Goal: Task Accomplishment & Management: Manage account settings

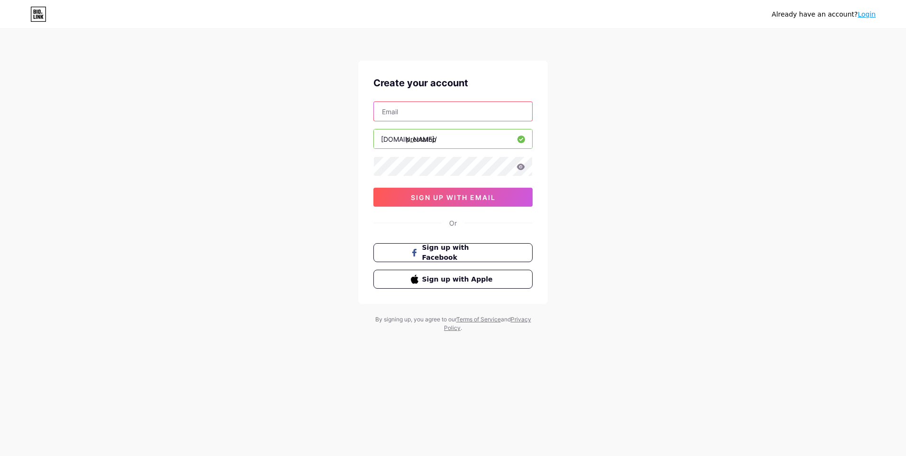
click at [495, 115] on input "text" at bounding box center [453, 111] width 158 height 19
click at [576, 115] on div "Already have an account? Login Create your account bio.link/ prestatop sign up …" at bounding box center [453, 181] width 906 height 363
click at [494, 119] on input "text" at bounding box center [453, 111] width 158 height 19
type input "a"
type input "[DOMAIN_NAME][EMAIL_ADDRESS][DOMAIN_NAME]"
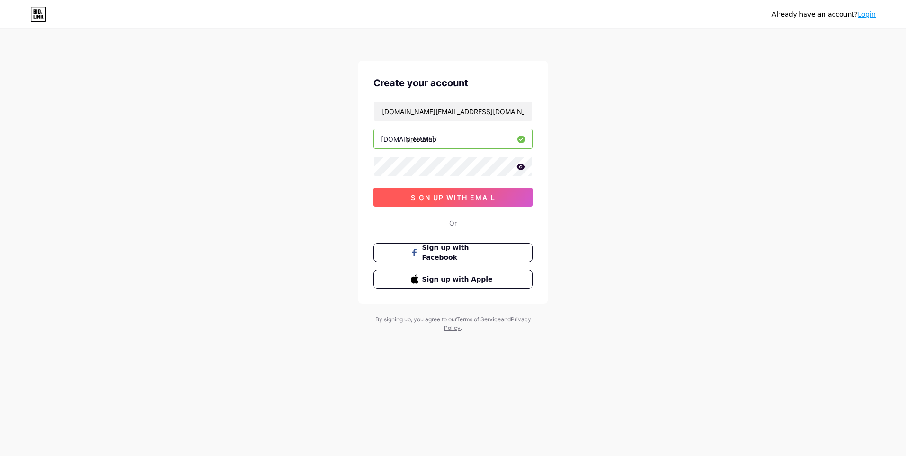
click at [472, 199] on span "sign up with email" at bounding box center [453, 197] width 85 height 8
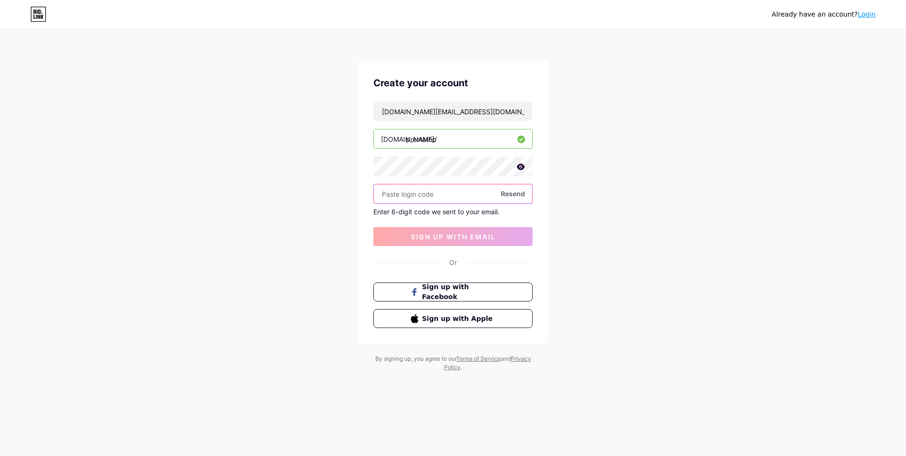
click at [406, 198] on input "text" at bounding box center [453, 193] width 158 height 19
type input "374797"
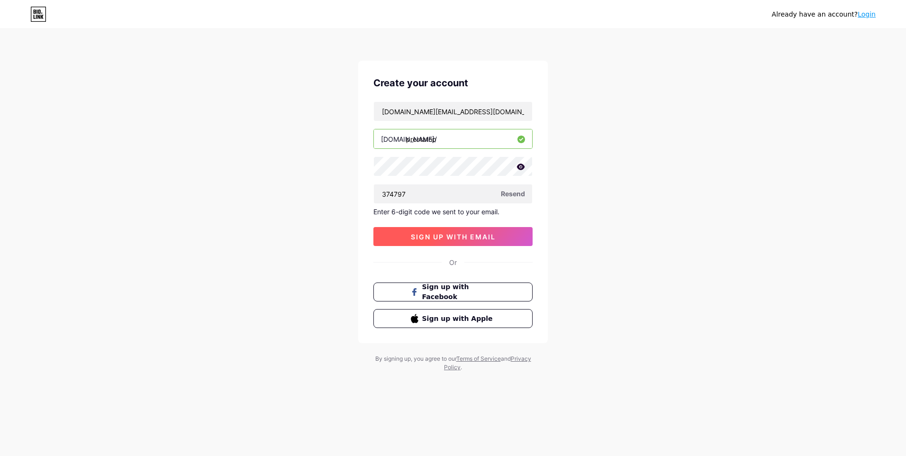
click at [439, 235] on span "sign up with email" at bounding box center [453, 237] width 85 height 8
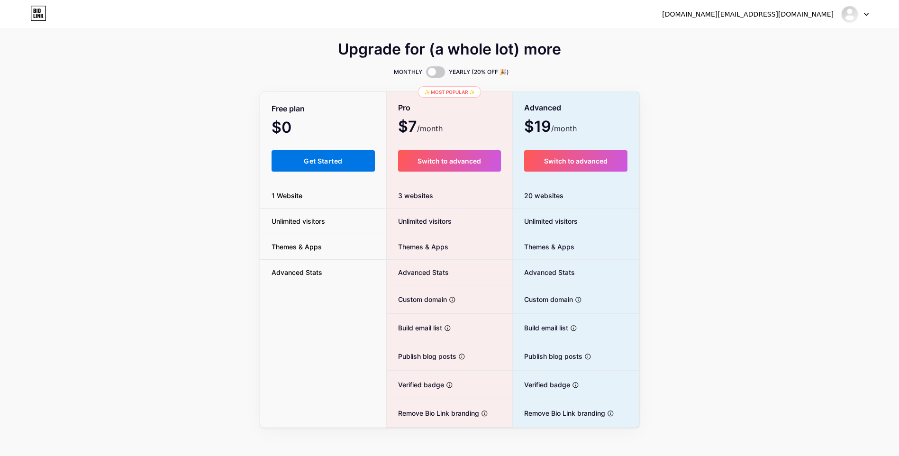
click at [338, 168] on button "Get Started" at bounding box center [324, 160] width 104 height 21
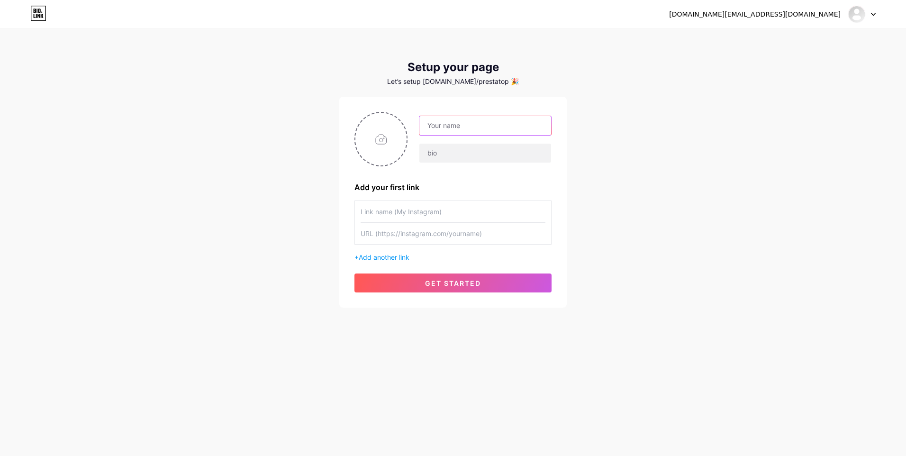
click at [475, 129] on input "text" at bounding box center [485, 125] width 132 height 19
type input "PRESTATOP"
click at [465, 155] on input "text" at bounding box center [485, 153] width 132 height 19
type input "Préstamos Pensionados IMSS y Servicios Financieros"
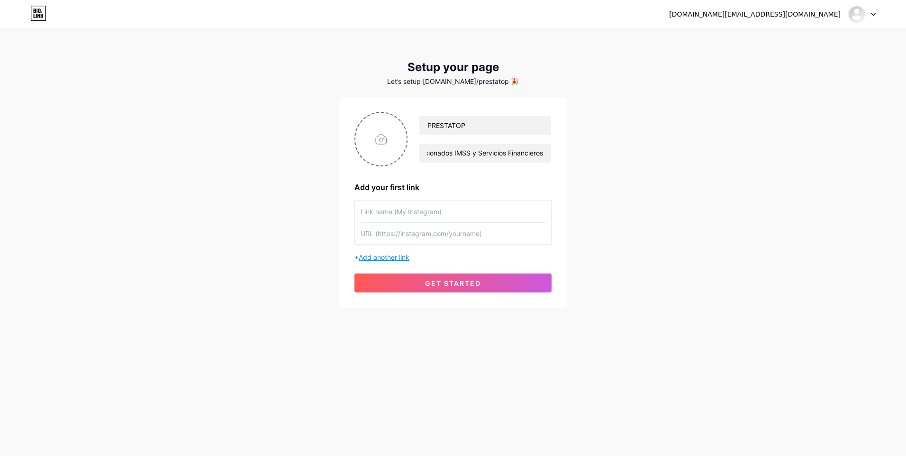
scroll to position [0, 0]
click at [402, 256] on span "Add another link" at bounding box center [384, 257] width 51 height 8
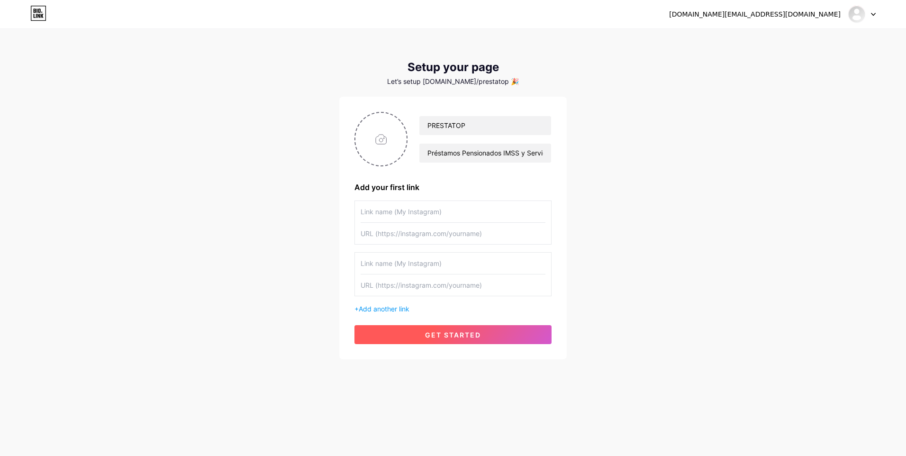
click at [467, 340] on button "get started" at bounding box center [453, 334] width 197 height 19
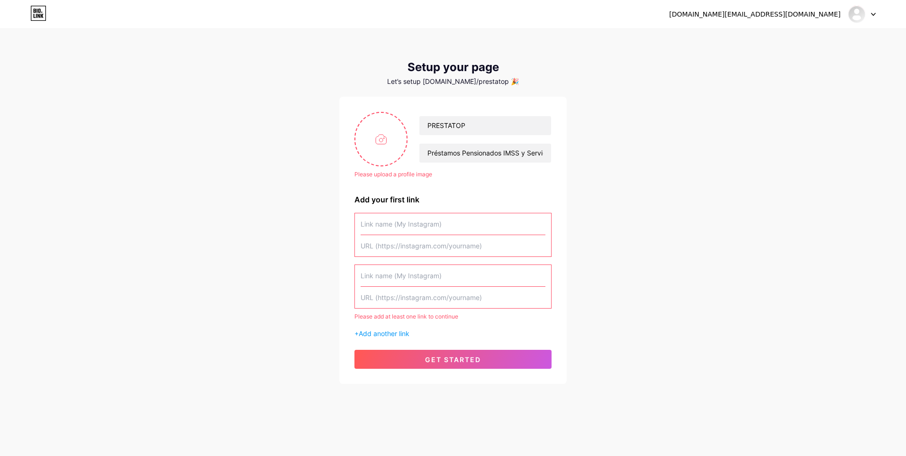
click at [427, 225] on input "text" at bounding box center [453, 223] width 185 height 21
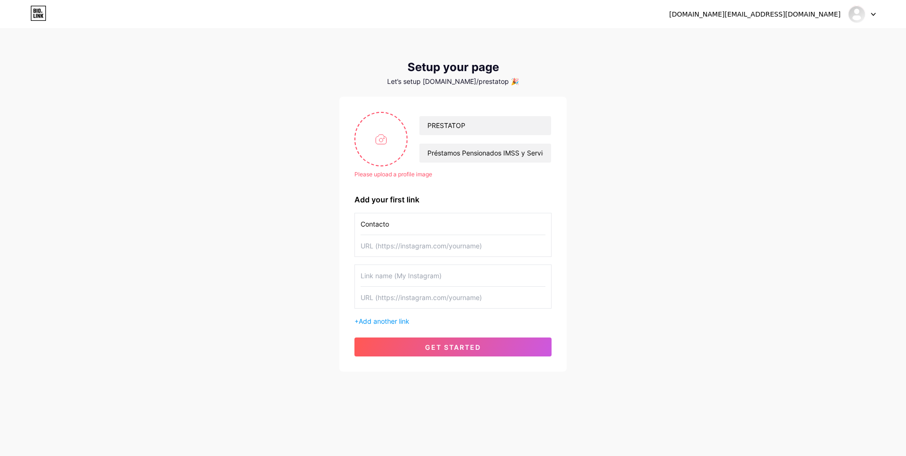
type input "Contacto"
click at [456, 246] on input "text" at bounding box center [453, 245] width 185 height 21
type input "[URL][DOMAIN_NAME]"
click at [346, 253] on div "Please upload a profile image PRESTATOP Préstamos Pensionados IMSS y Servicios …" at bounding box center [453, 234] width 228 height 275
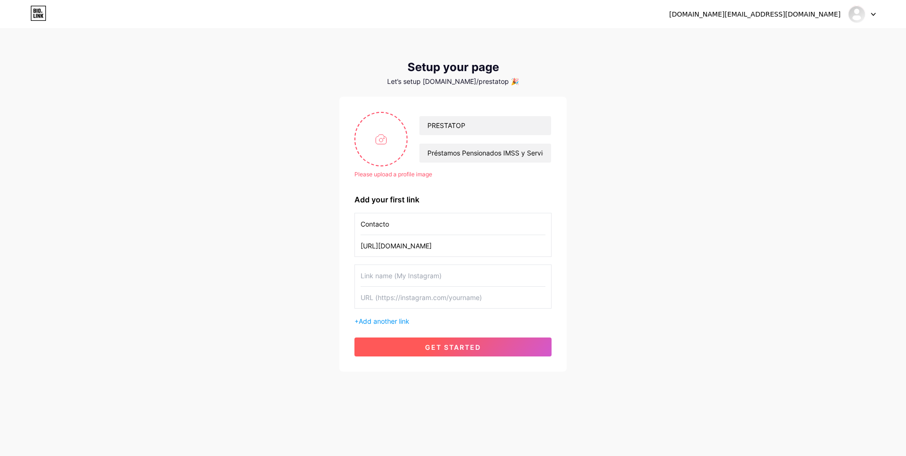
click at [434, 342] on button "get started" at bounding box center [453, 346] width 197 height 19
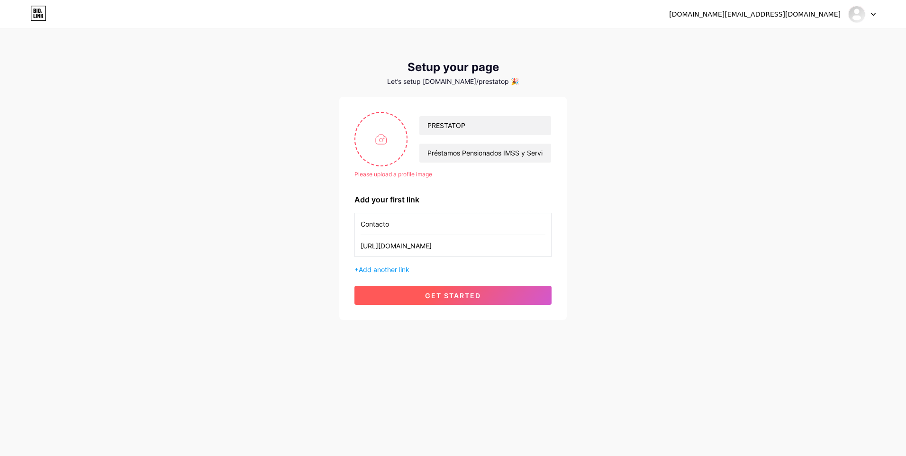
click at [477, 302] on button "get started" at bounding box center [453, 295] width 197 height 19
click at [387, 138] on input "file" at bounding box center [381, 139] width 51 height 53
click at [377, 150] on input "file" at bounding box center [381, 139] width 51 height 53
type input "C:\fakepath\Presta Top.png"
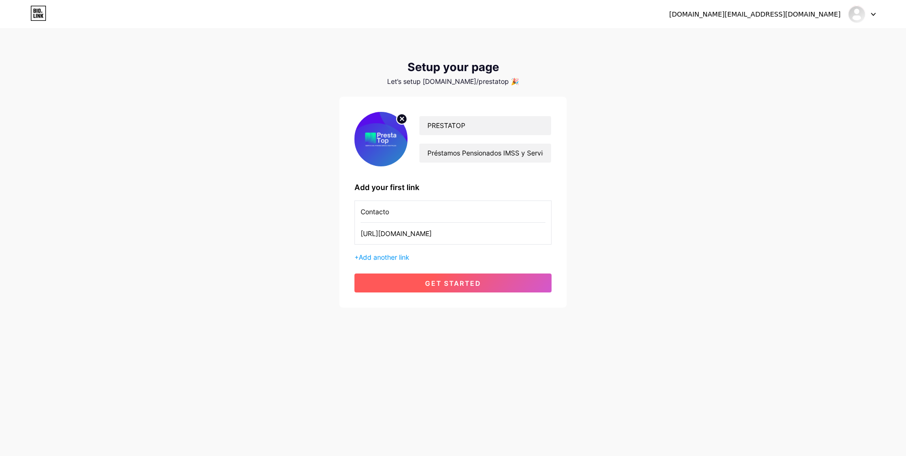
click at [472, 286] on span "get started" at bounding box center [453, 283] width 56 height 8
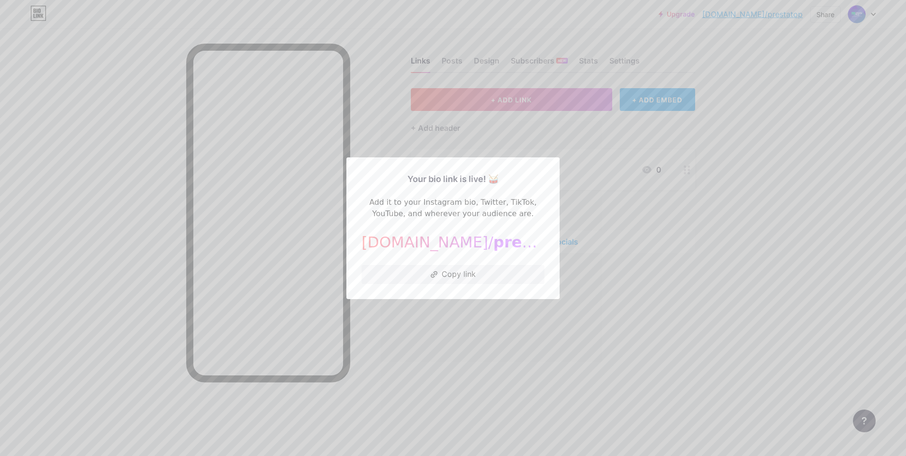
click at [378, 124] on div at bounding box center [453, 228] width 906 height 456
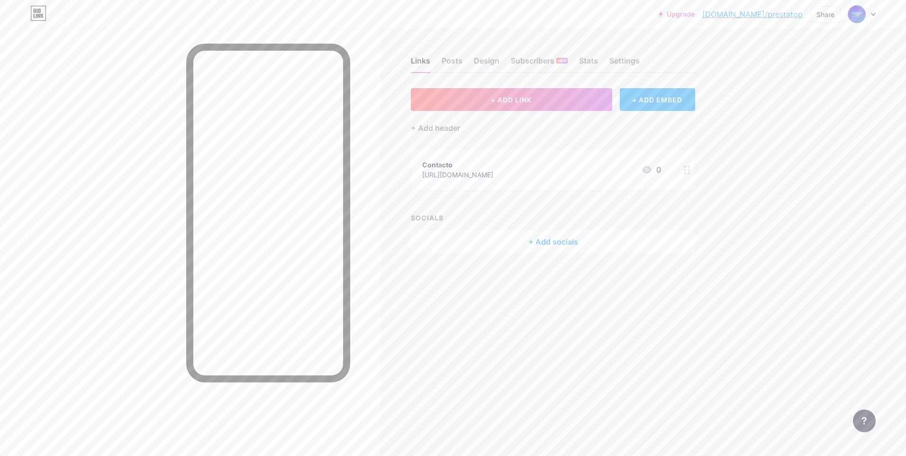
click at [556, 238] on div "+ Add socials" at bounding box center [553, 241] width 284 height 23
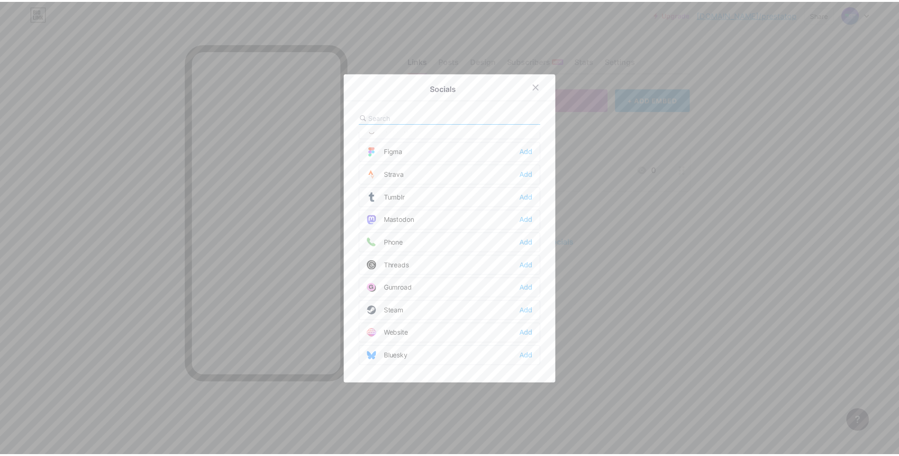
scroll to position [855, 0]
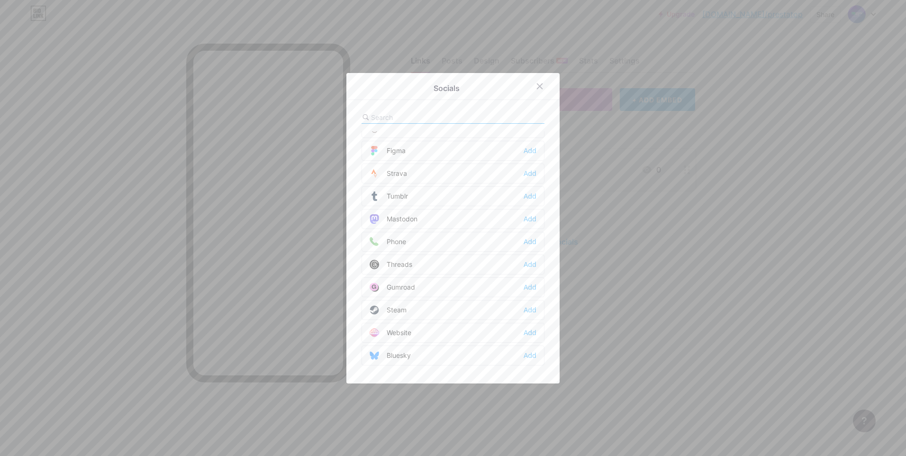
click at [652, 229] on div at bounding box center [453, 228] width 906 height 456
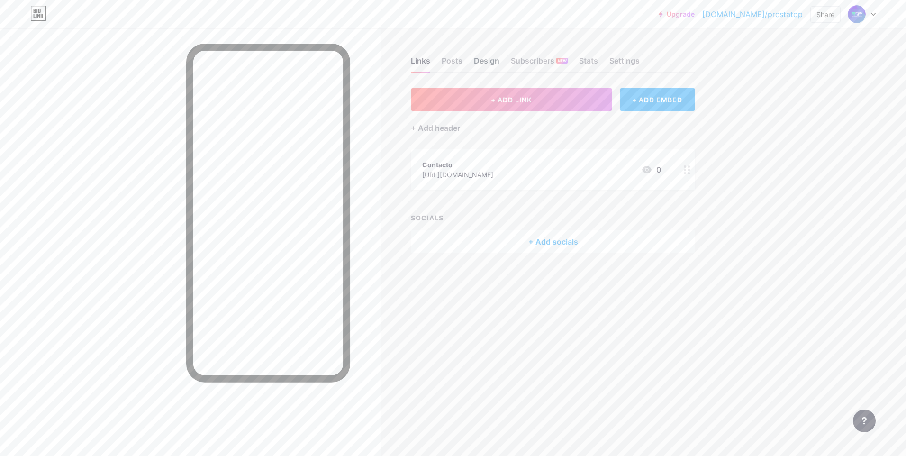
click at [486, 64] on div "Design" at bounding box center [487, 63] width 26 height 17
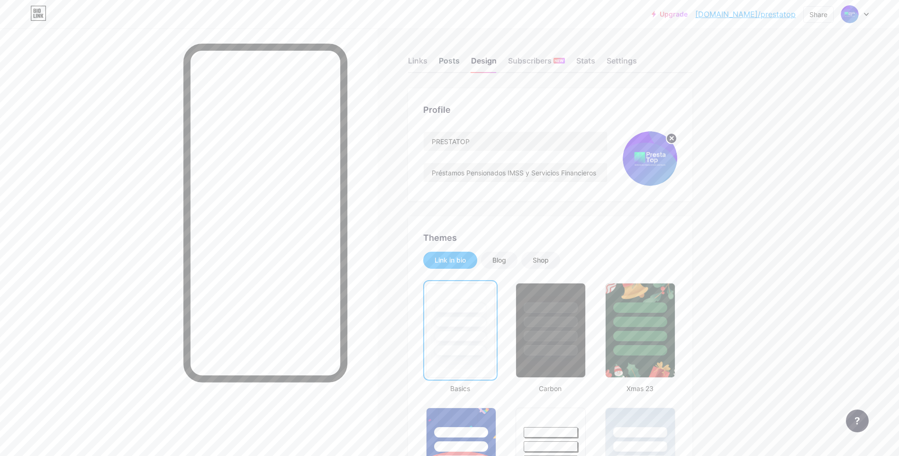
click at [451, 57] on div "Posts" at bounding box center [449, 63] width 21 height 17
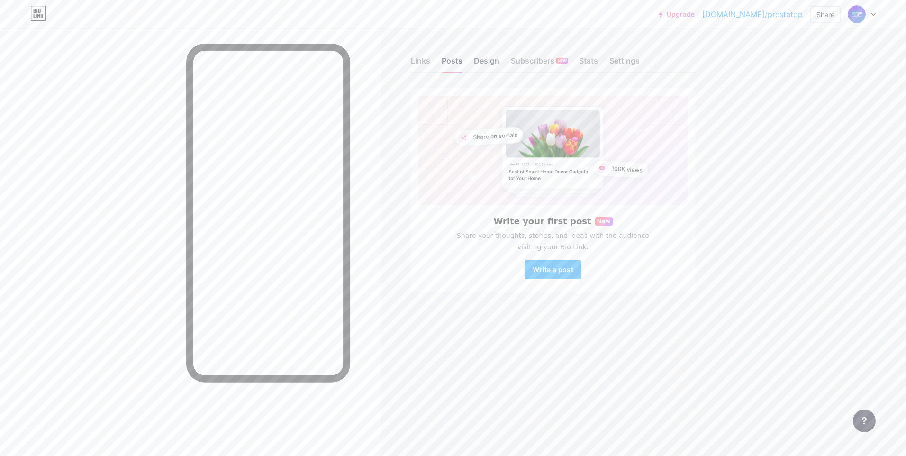
click at [493, 66] on div "Design" at bounding box center [487, 63] width 26 height 17
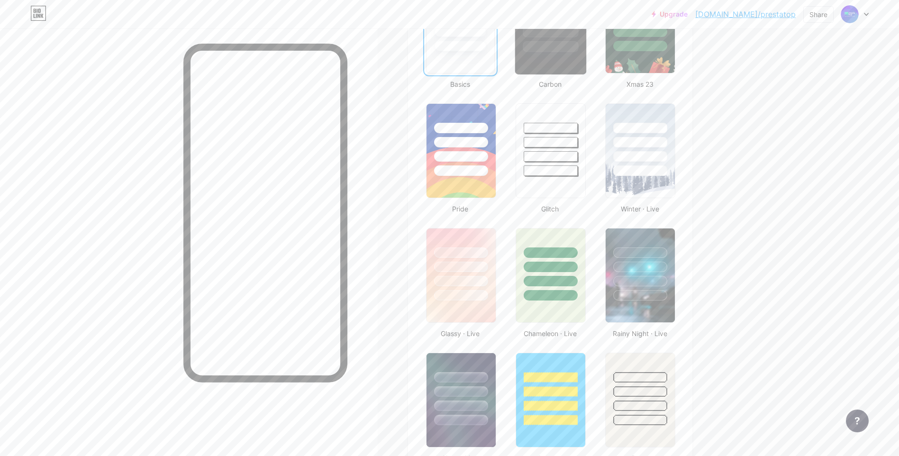
scroll to position [332, 0]
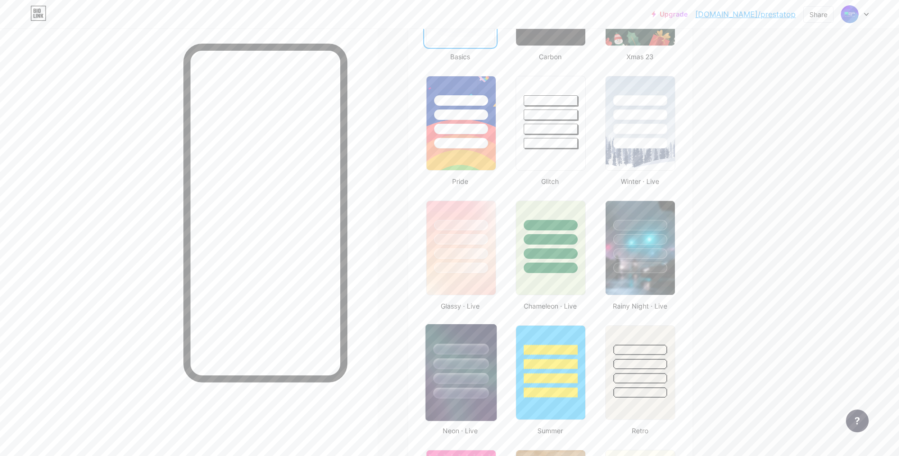
click at [469, 337] on div at bounding box center [461, 361] width 71 height 74
click at [657, 252] on div at bounding box center [640, 253] width 55 height 11
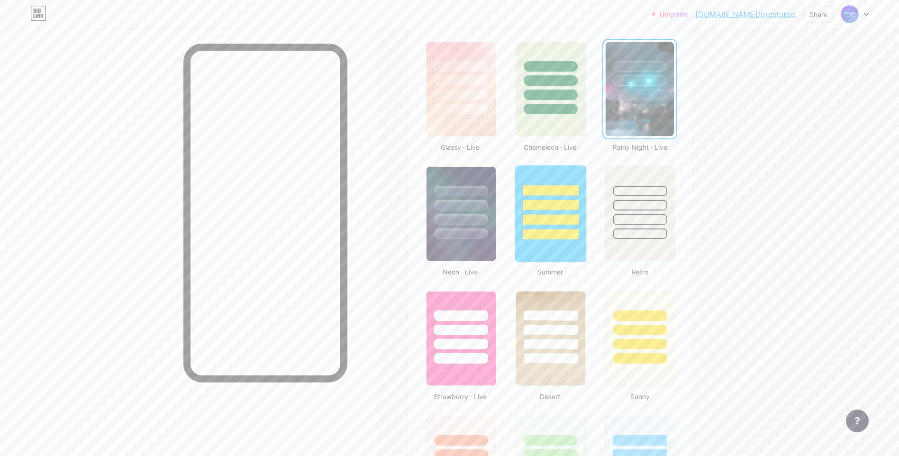
scroll to position [396, 0]
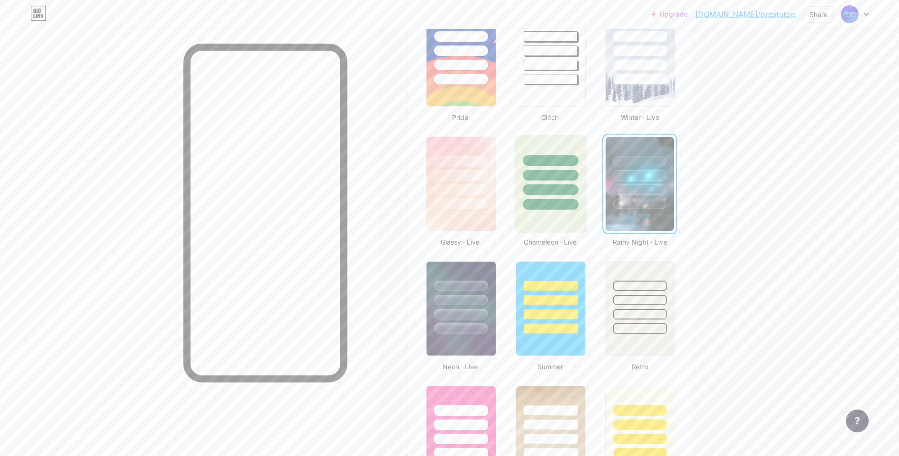
click at [555, 213] on div at bounding box center [551, 184] width 72 height 98
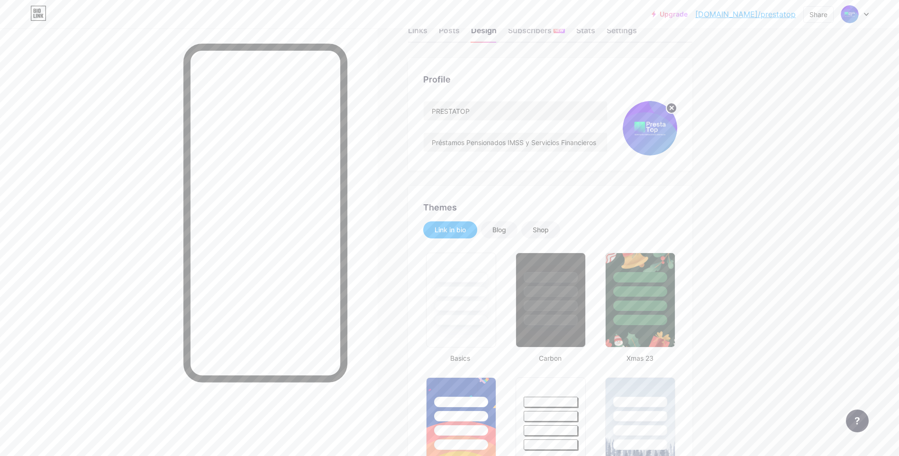
scroll to position [0, 0]
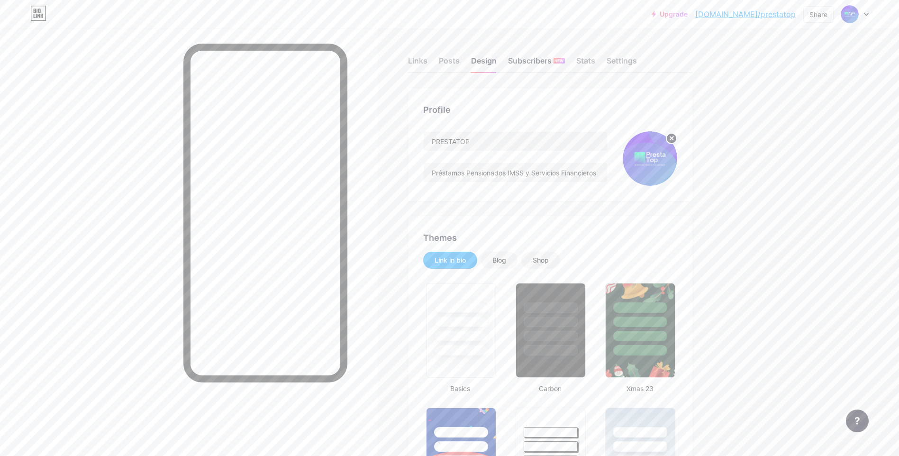
click at [528, 65] on div "Subscribers NEW" at bounding box center [536, 63] width 57 height 17
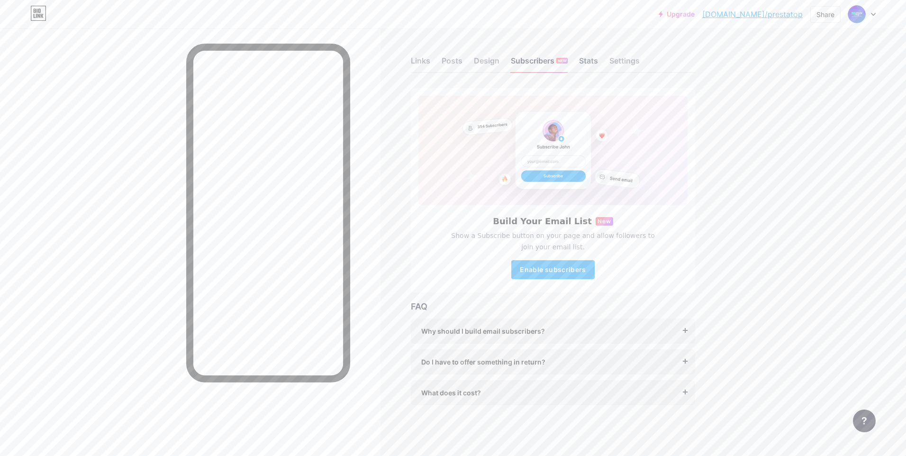
click at [596, 65] on div "Stats" at bounding box center [588, 63] width 19 height 17
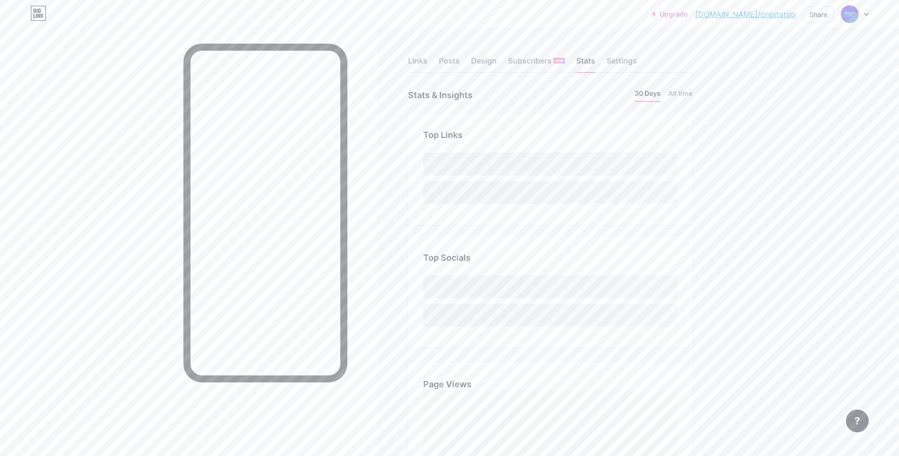
scroll to position [456, 899]
click at [619, 64] on div "Settings" at bounding box center [622, 63] width 30 height 17
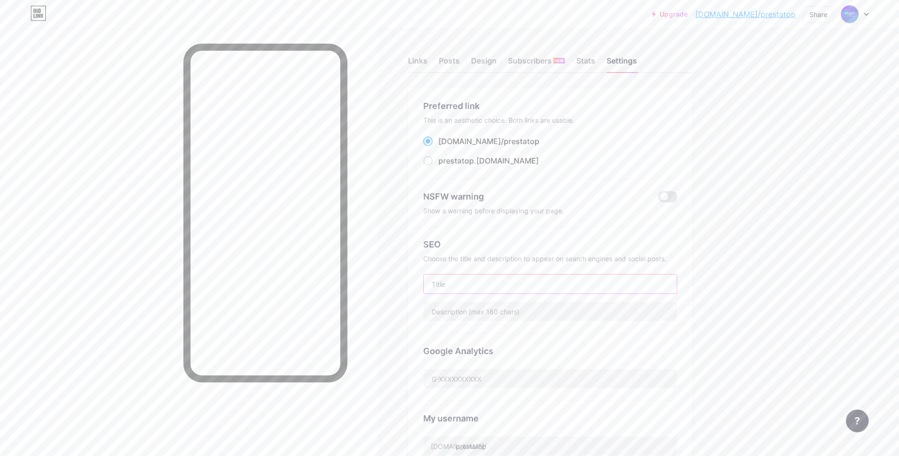
click at [518, 281] on input "text" at bounding box center [550, 283] width 253 height 19
type input "PRESTATOP"
click at [521, 312] on input "text" at bounding box center [550, 311] width 253 height 19
type input "Préstamos para Pensionados IMSS Ley 73 y Servicios Financieros"
click at [433, 162] on span at bounding box center [427, 160] width 9 height 9
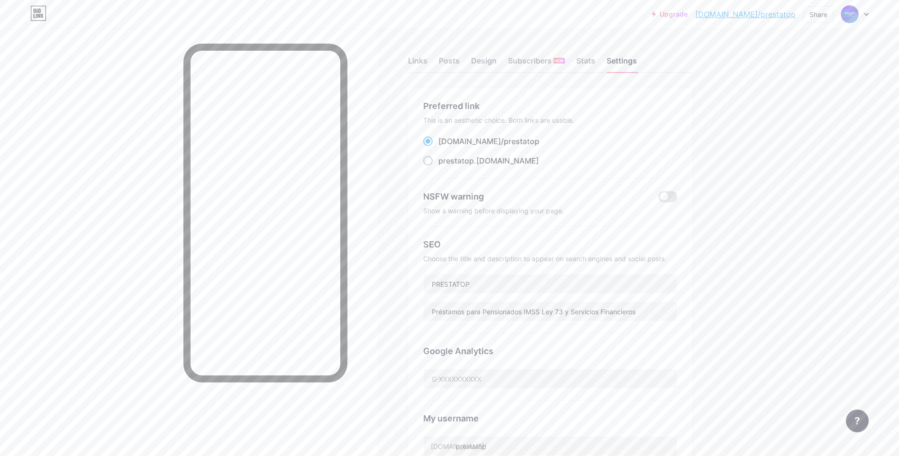
click at [438, 166] on input "prestatop .bio.link" at bounding box center [441, 169] width 6 height 6
radio input "true"
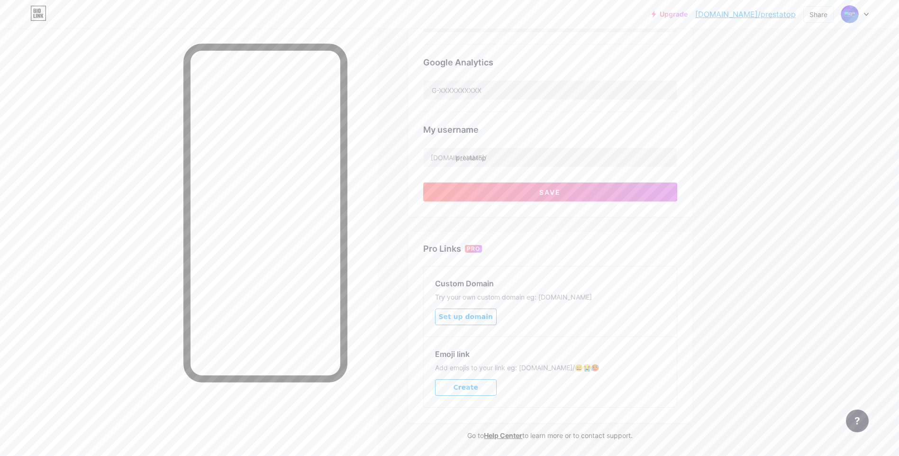
scroll to position [272, 0]
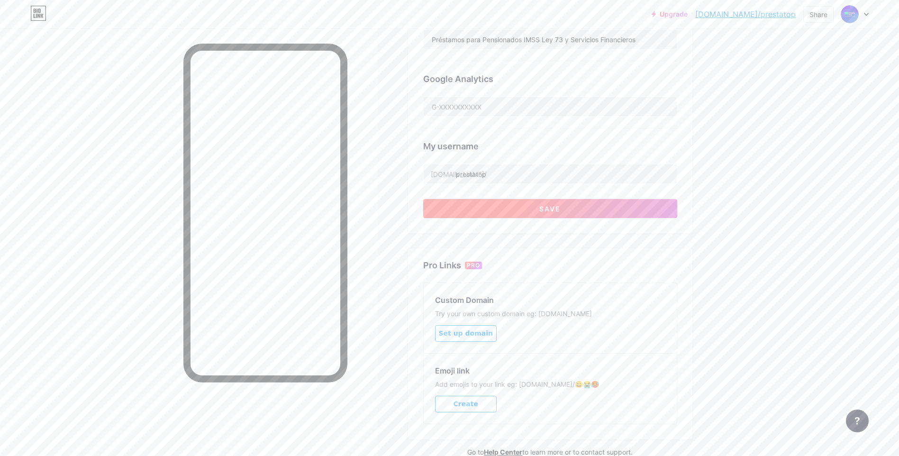
click at [567, 204] on button "Save" at bounding box center [550, 208] width 254 height 19
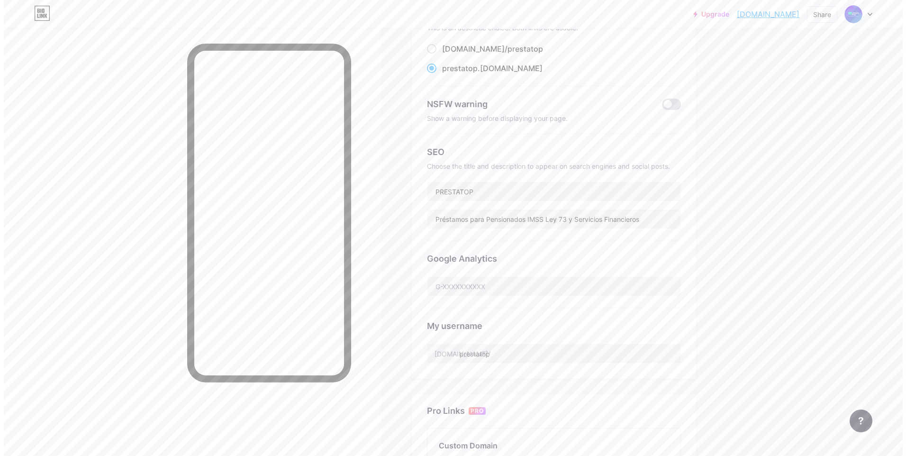
scroll to position [0, 0]
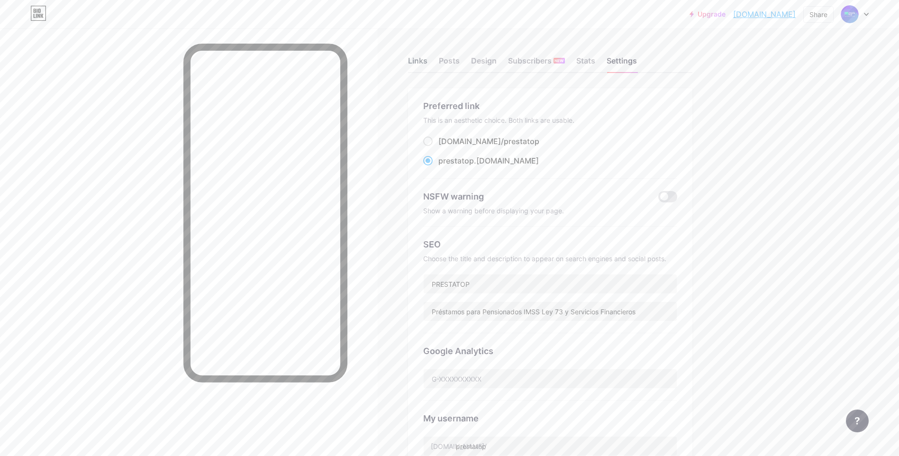
click at [420, 64] on div "Links" at bounding box center [417, 63] width 19 height 17
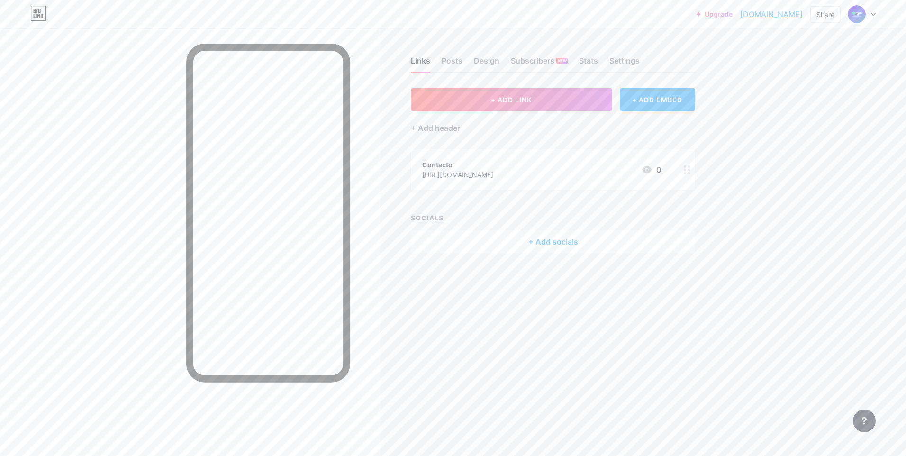
click at [675, 108] on div "+ ADD EMBED" at bounding box center [657, 99] width 75 height 23
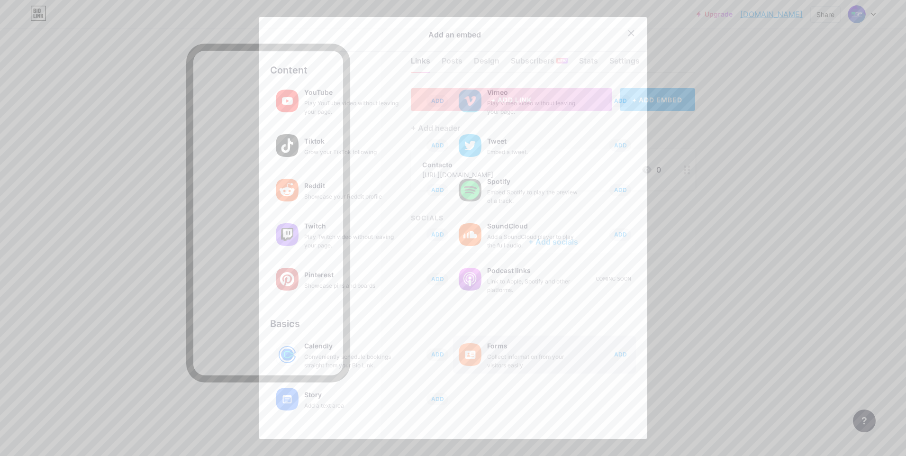
click at [543, 346] on div "Forms" at bounding box center [534, 345] width 95 height 13
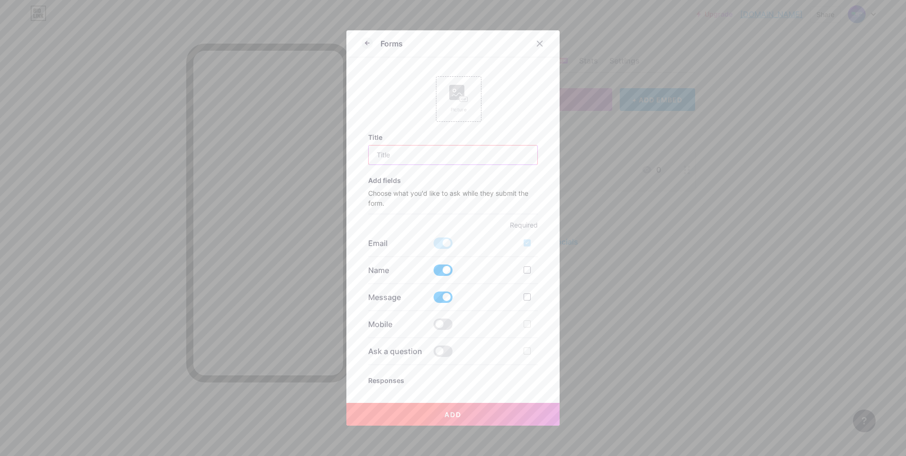
click at [418, 157] on input "text" at bounding box center [453, 155] width 169 height 19
type input "Solicita tu Cotización"
click at [435, 296] on span at bounding box center [443, 297] width 19 height 11
click at [434, 300] on input "checkbox" at bounding box center [434, 300] width 0 height 0
click at [446, 324] on span at bounding box center [443, 324] width 19 height 11
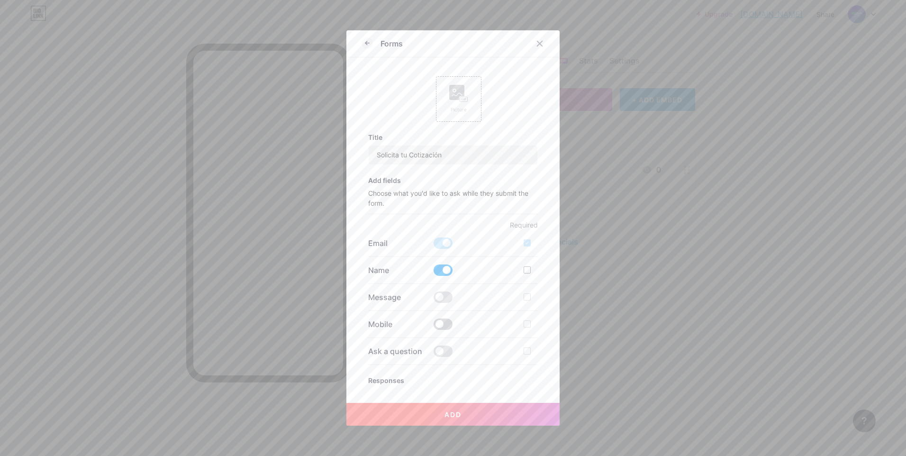
click at [434, 327] on input "checkbox" at bounding box center [434, 327] width 0 height 0
click at [527, 324] on div at bounding box center [527, 323] width 7 height 7
click at [538, 329] on input "checkbox" at bounding box center [541, 332] width 6 height 6
checkbox input "true"
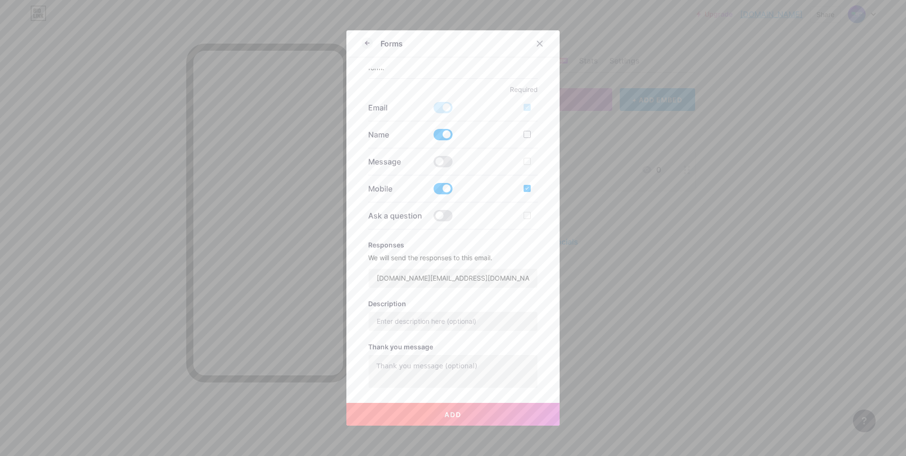
scroll to position [142, 0]
click at [460, 411] on button "Add" at bounding box center [452, 414] width 213 height 23
click at [540, 46] on icon at bounding box center [540, 44] width 8 height 8
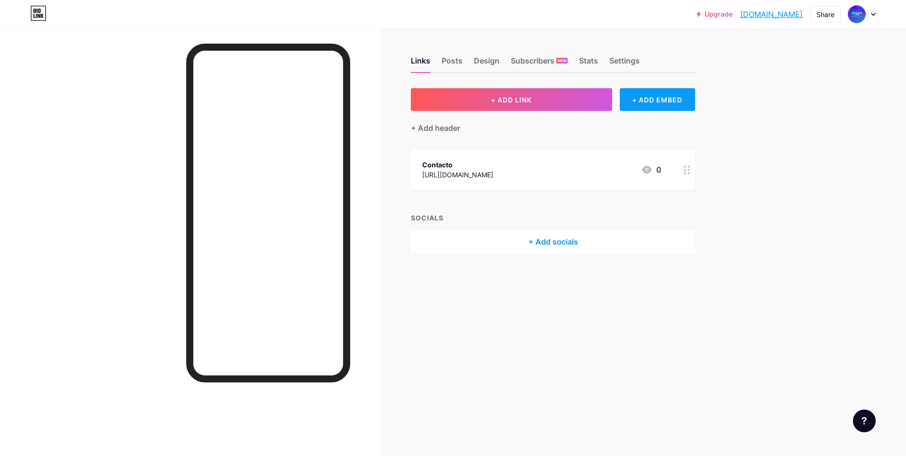
click at [639, 97] on div "+ ADD EMBED" at bounding box center [657, 99] width 75 height 23
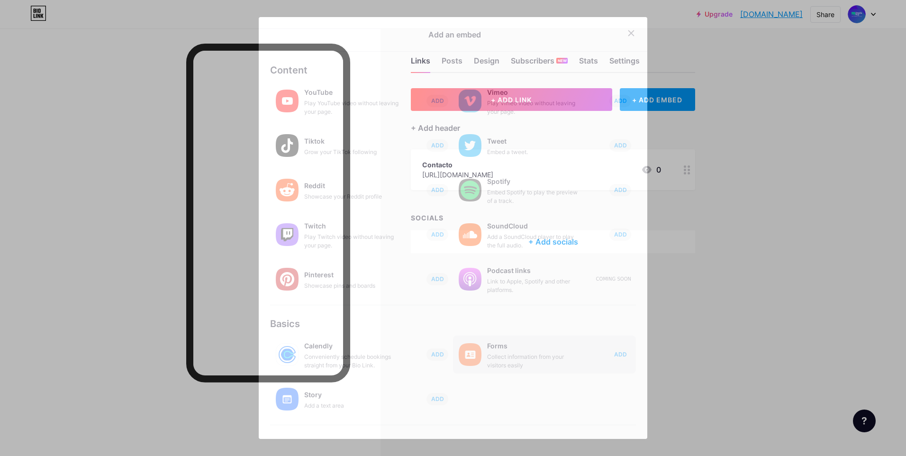
click at [575, 352] on div "Forms" at bounding box center [534, 345] width 95 height 13
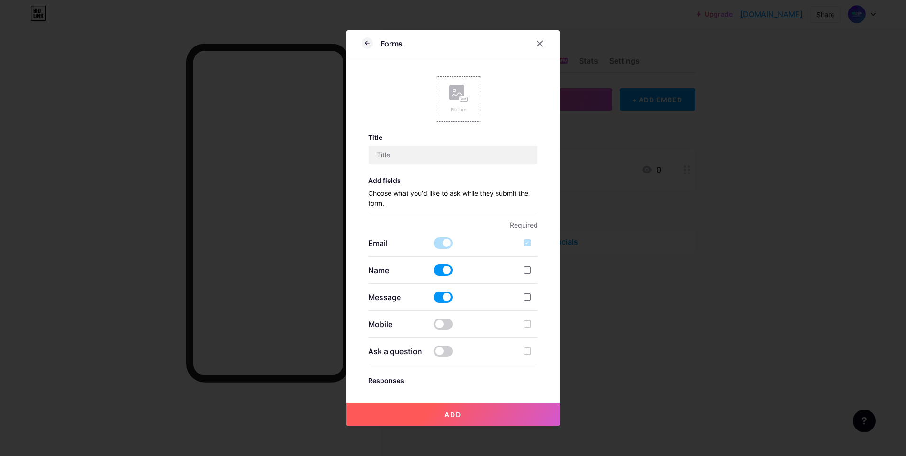
click at [487, 416] on button "Add" at bounding box center [452, 414] width 213 height 23
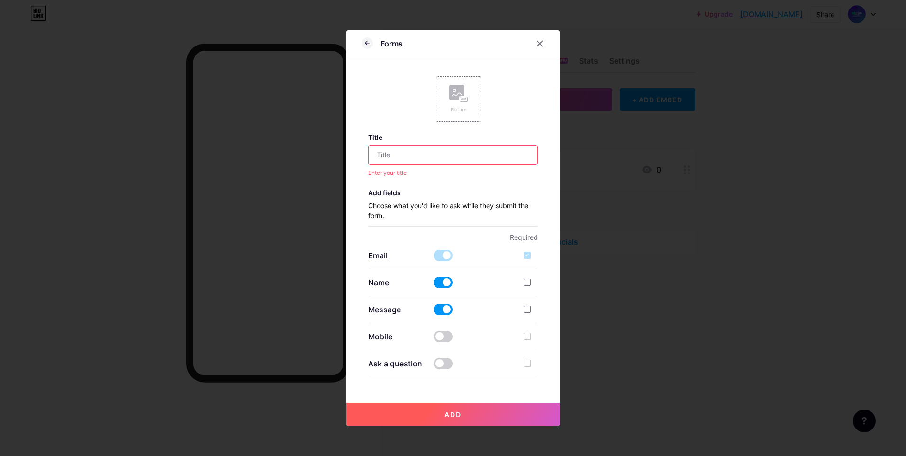
click at [485, 158] on input "text" at bounding box center [453, 155] width 169 height 19
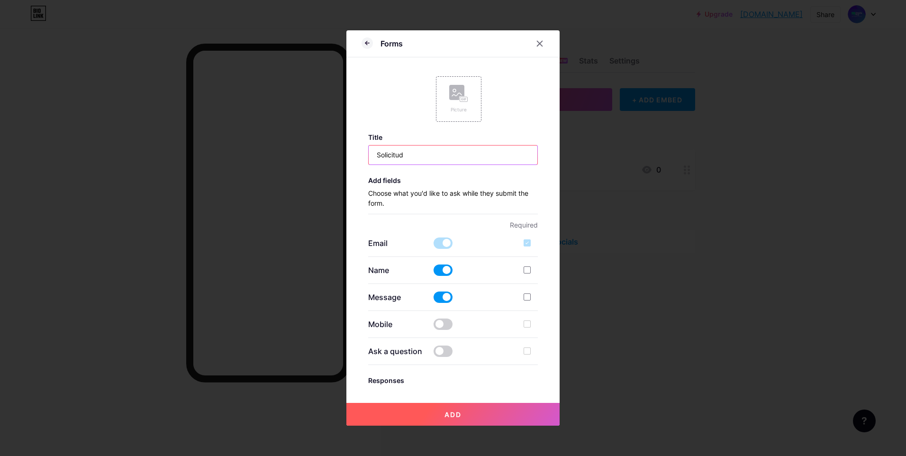
type input "Solicitud"
click at [469, 417] on button "Add" at bounding box center [452, 414] width 213 height 23
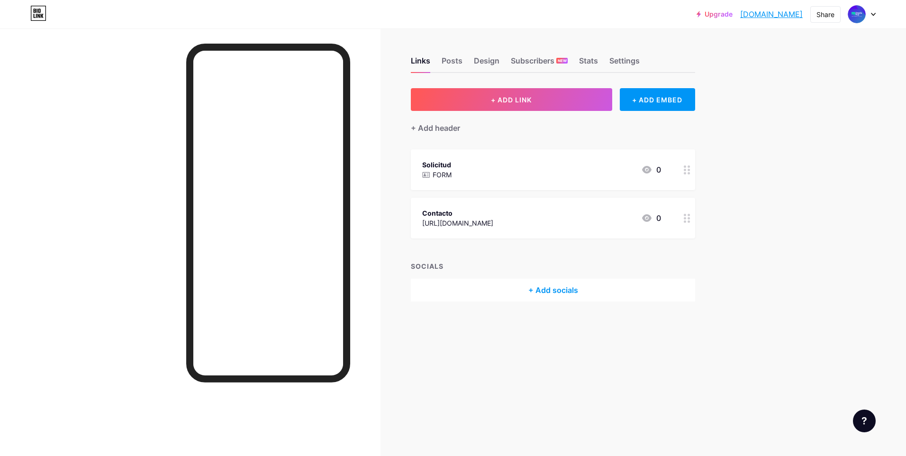
click at [872, 15] on icon at bounding box center [873, 14] width 5 height 3
click at [814, 108] on link "Account settings" at bounding box center [817, 108] width 118 height 26
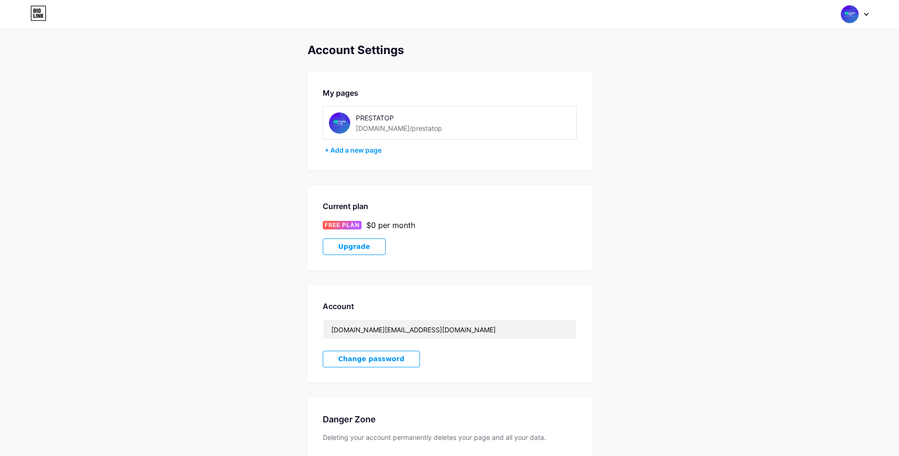
click at [867, 17] on div at bounding box center [854, 14] width 27 height 17
click at [793, 107] on link "Dashboard" at bounding box center [810, 108] width 118 height 26
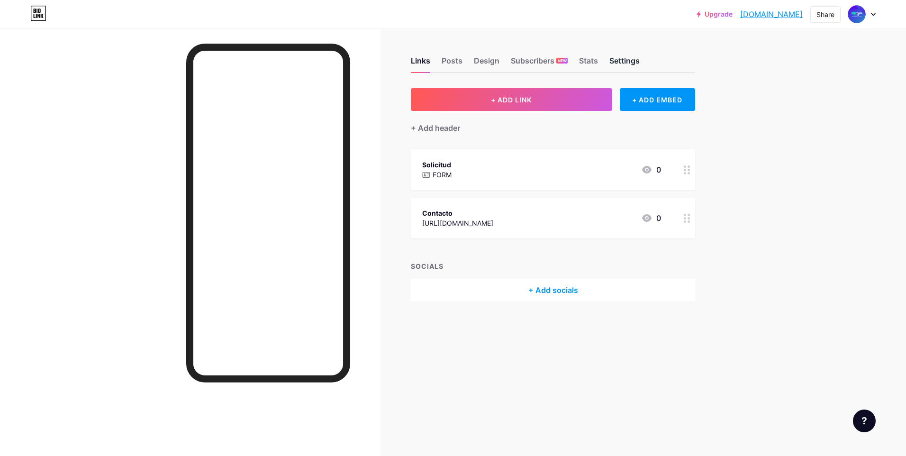
click at [619, 62] on div "Settings" at bounding box center [625, 63] width 30 height 17
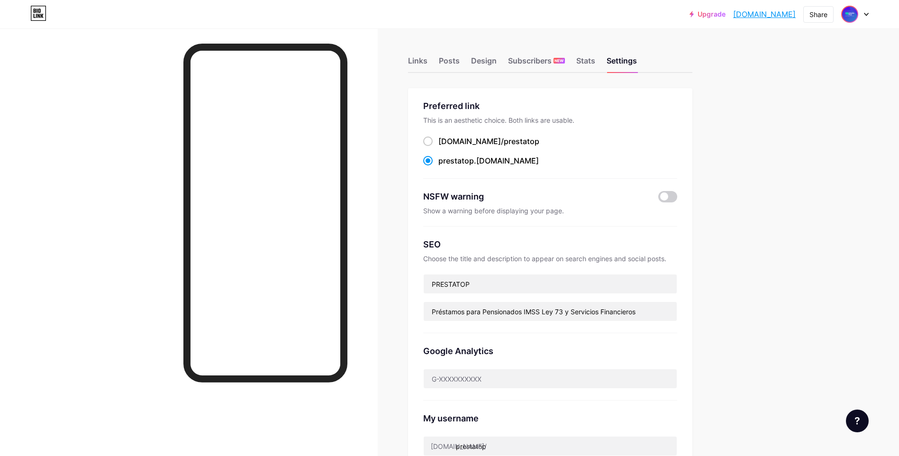
click at [849, 20] on img at bounding box center [849, 14] width 15 height 15
click at [815, 106] on link "Account settings" at bounding box center [810, 108] width 118 height 26
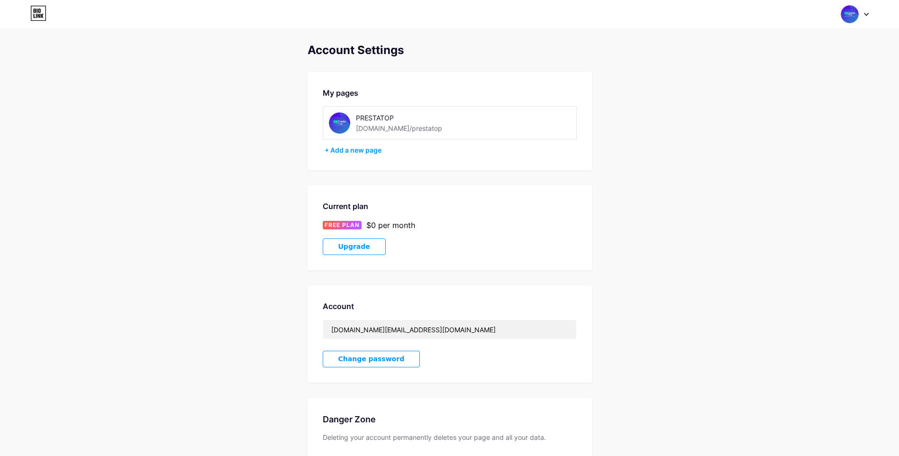
click at [862, 16] on div at bounding box center [854, 14] width 27 height 17
click at [802, 56] on div "PRESTATOP" at bounding box center [814, 57] width 73 height 8
click at [868, 9] on div at bounding box center [854, 14] width 27 height 17
click at [797, 107] on link "Dashboard" at bounding box center [810, 108] width 118 height 26
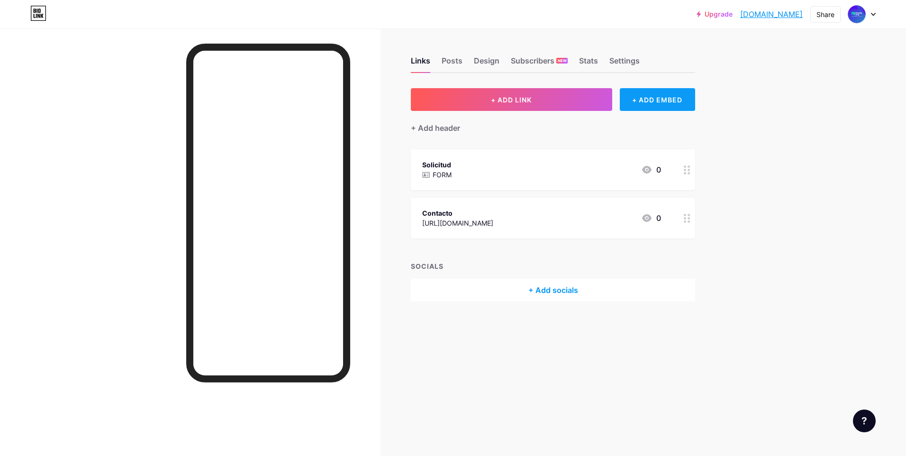
click at [663, 96] on div "+ ADD EMBED" at bounding box center [657, 99] width 75 height 23
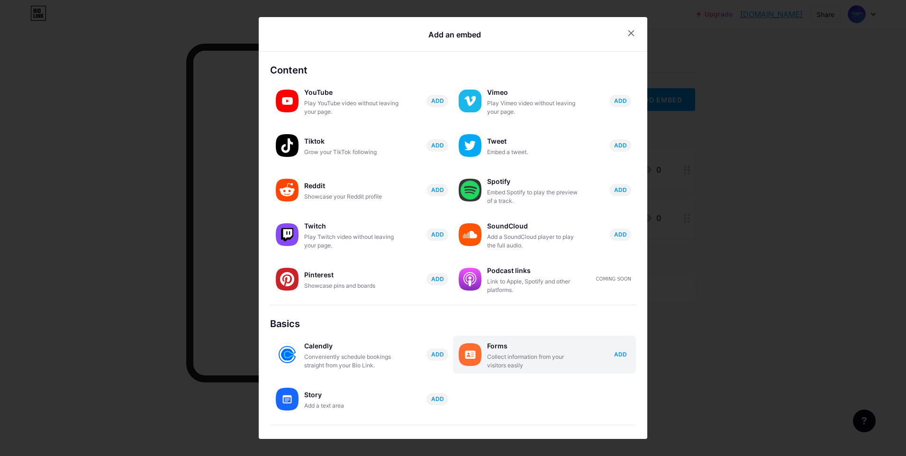
click at [560, 344] on div "Forms" at bounding box center [534, 345] width 95 height 13
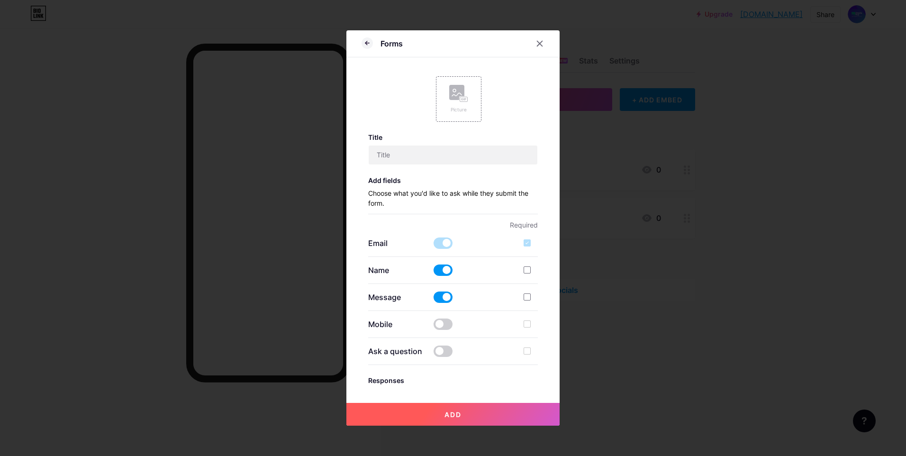
click at [476, 240] on div "Email" at bounding box center [453, 242] width 170 height 11
click at [381, 272] on p "Name" at bounding box center [396, 269] width 57 height 11
click at [537, 117] on div "Picture" at bounding box center [453, 99] width 183 height 46
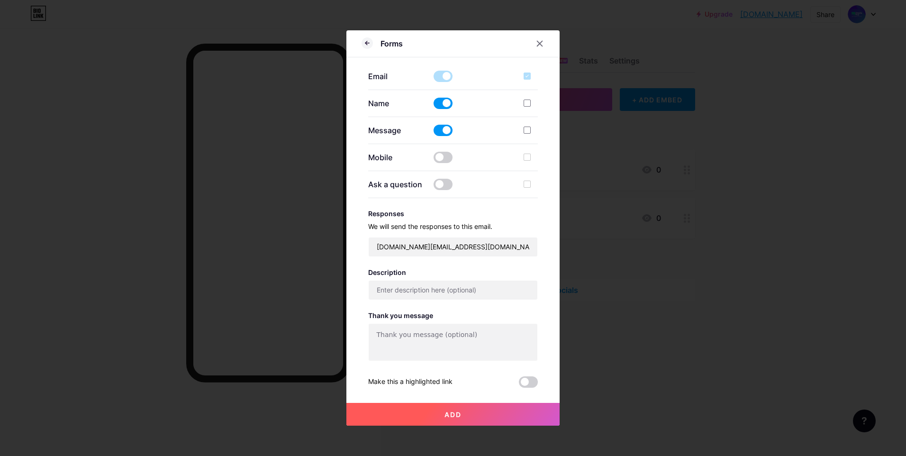
scroll to position [119, 0]
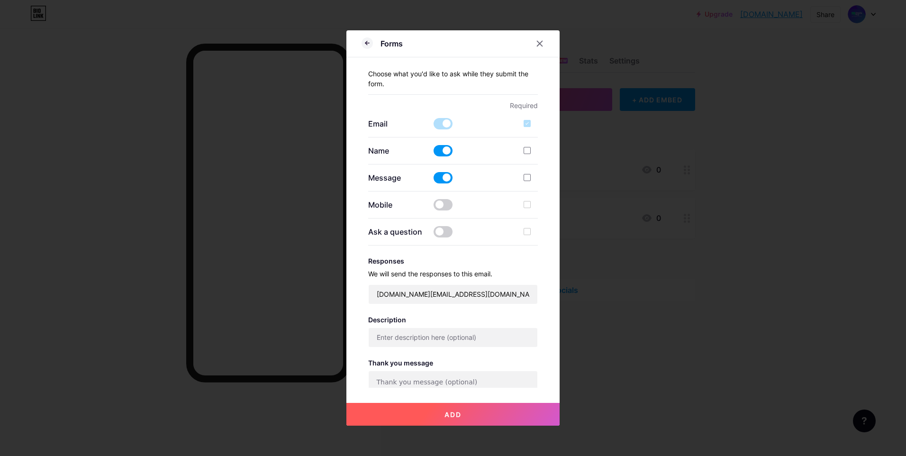
click at [437, 174] on span at bounding box center [443, 177] width 19 height 11
click at [434, 180] on input "checkbox" at bounding box center [434, 180] width 0 height 0
click at [443, 205] on span at bounding box center [443, 204] width 19 height 11
click at [434, 207] on input "checkbox" at bounding box center [434, 207] width 0 height 0
click at [371, 206] on p "Mobile" at bounding box center [396, 204] width 57 height 11
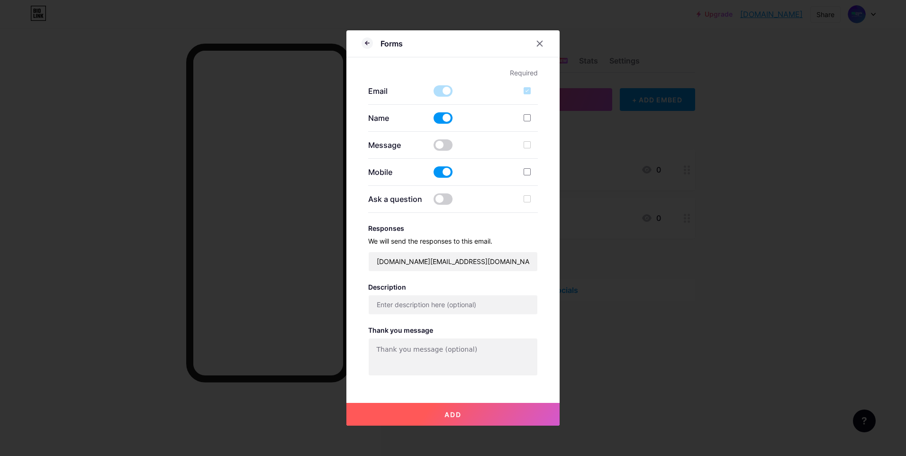
scroll to position [167, 0]
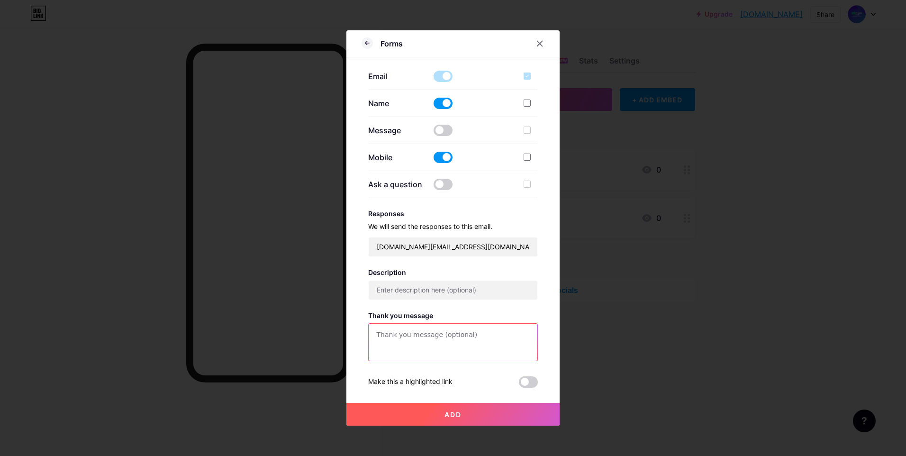
click at [474, 339] on textarea at bounding box center [453, 343] width 169 height 38
type textarea "Gracias por responder, en breve nos pondremos en contacto contigo"
click at [468, 269] on h3 "Description" at bounding box center [453, 272] width 170 height 8
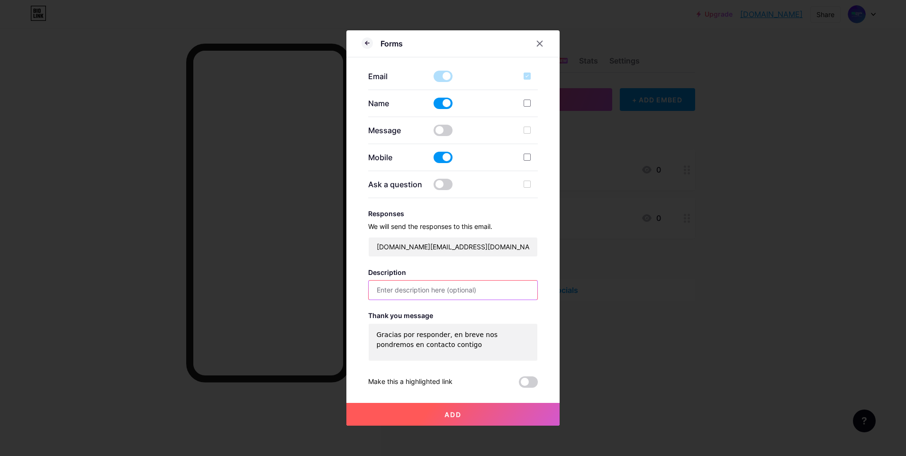
click at [465, 294] on input "text" at bounding box center [453, 290] width 169 height 19
type input "Solicitud de Cotización y Servicios PrestaTop"
click at [457, 409] on button "Add" at bounding box center [452, 414] width 213 height 23
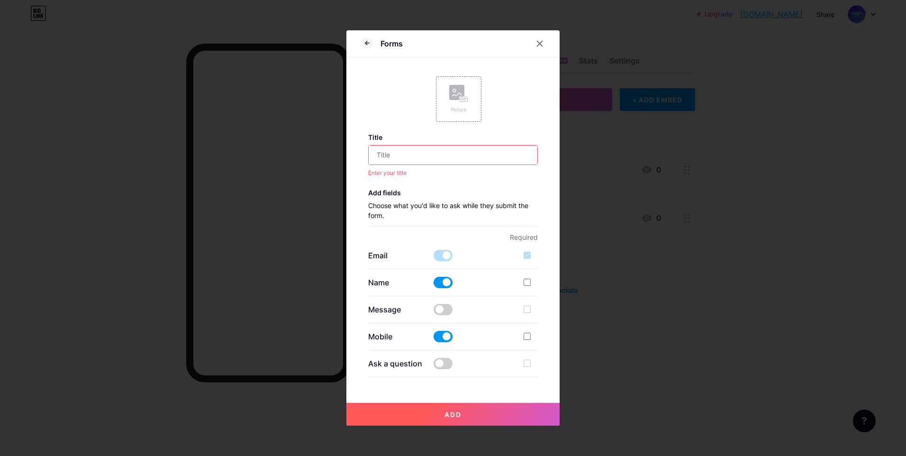
click at [480, 151] on input "text" at bounding box center [453, 155] width 169 height 19
type input "Solicita tu Cotización"
click at [458, 413] on button "Add" at bounding box center [452, 414] width 213 height 23
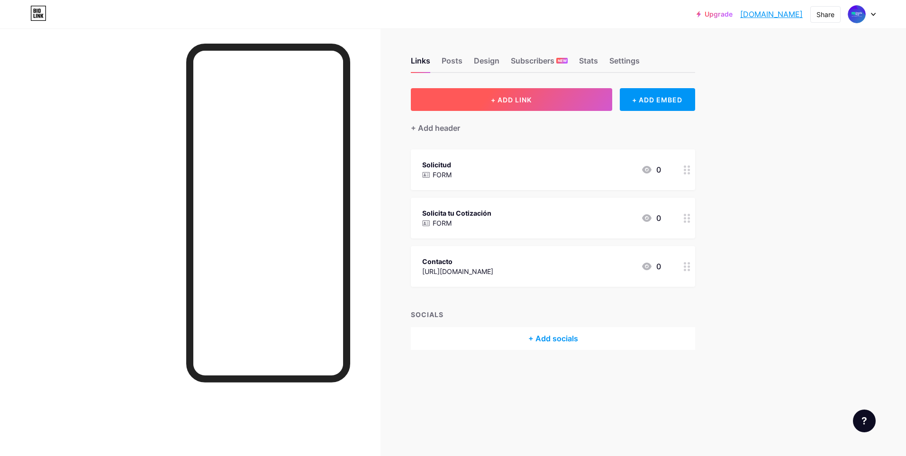
click at [577, 100] on button "+ ADD LINK" at bounding box center [511, 99] width 201 height 23
click at [743, 91] on div at bounding box center [453, 228] width 906 height 456
click at [676, 101] on div "+ ADD EMBED" at bounding box center [657, 99] width 75 height 23
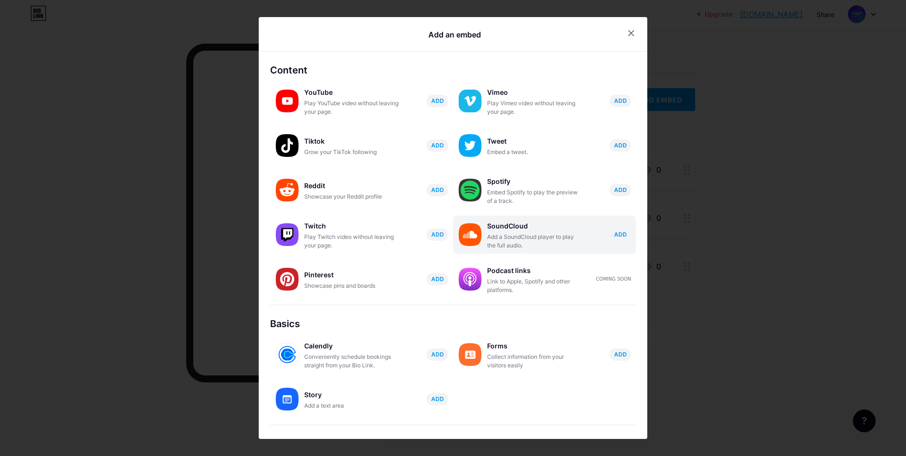
scroll to position [61, 0]
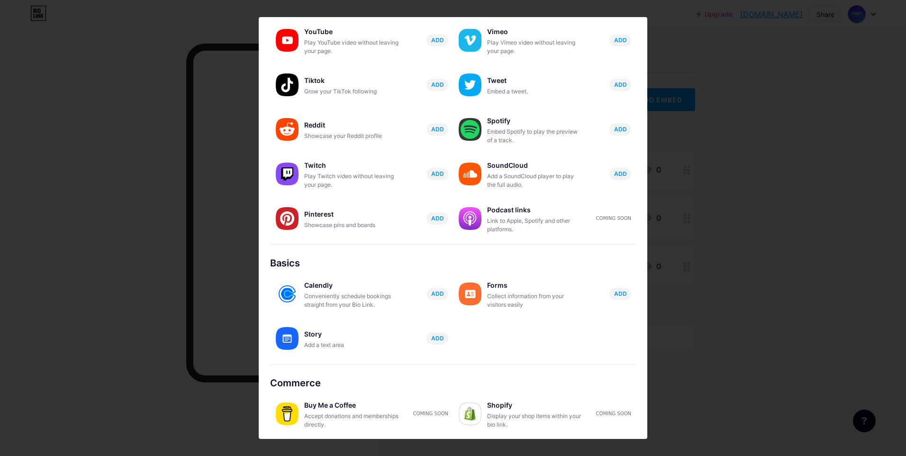
click at [726, 57] on div at bounding box center [453, 228] width 906 height 456
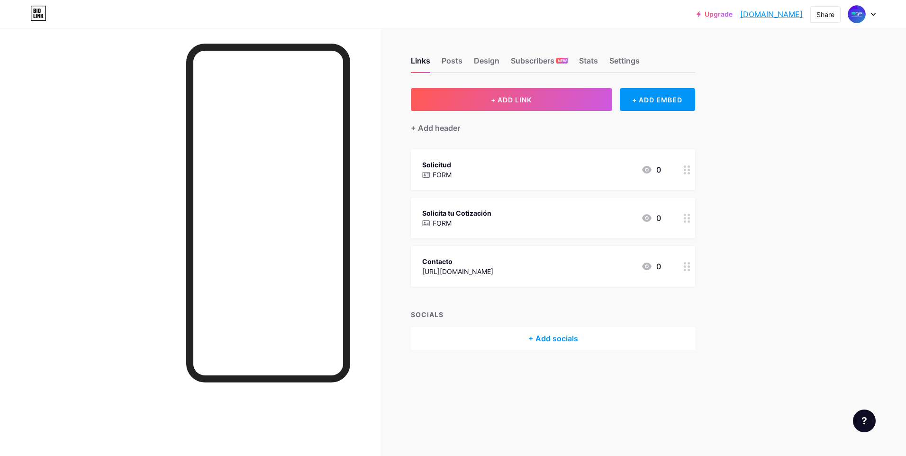
click at [550, 341] on div "+ Add socials" at bounding box center [553, 338] width 284 height 23
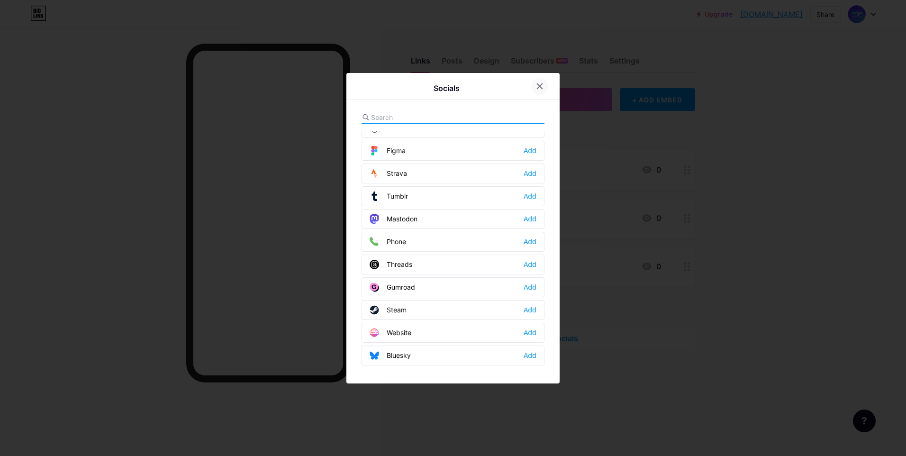
click at [537, 89] on icon at bounding box center [540, 86] width 8 height 8
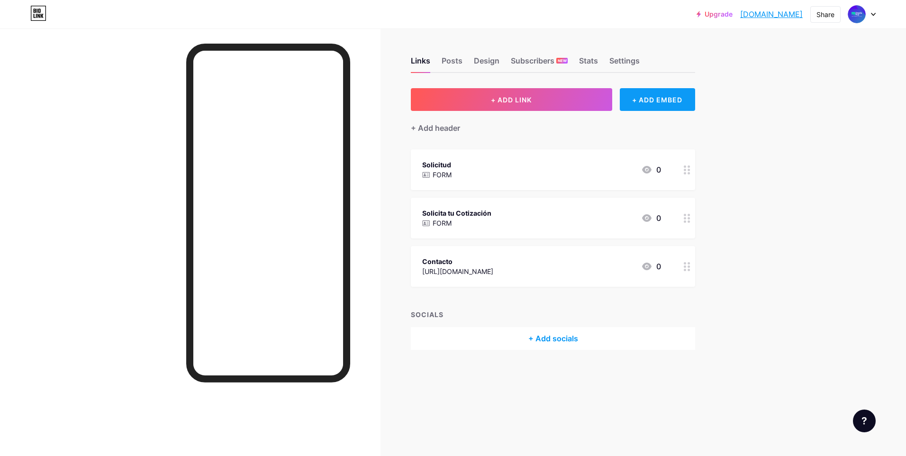
click at [664, 107] on div "+ ADD EMBED" at bounding box center [657, 99] width 75 height 23
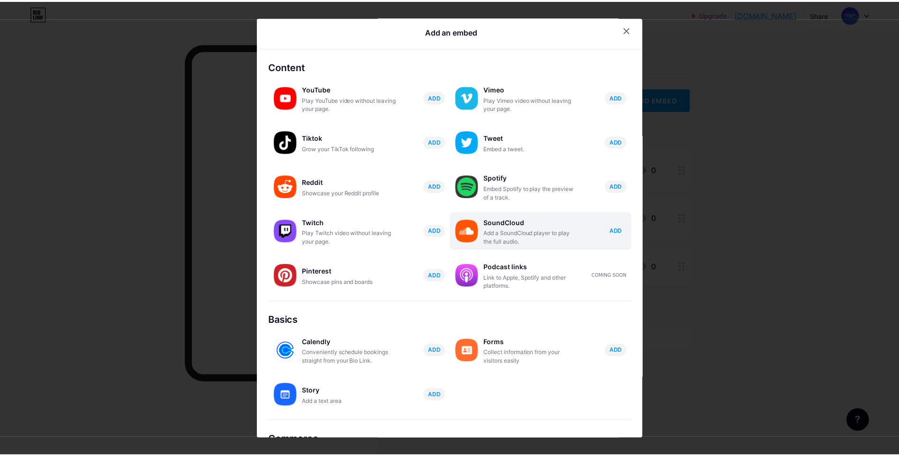
scroll to position [0, 0]
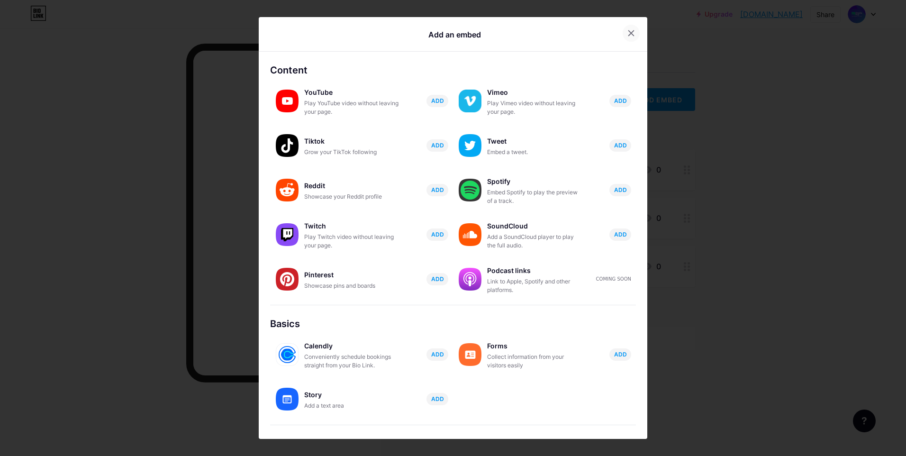
click at [628, 31] on icon at bounding box center [632, 33] width 8 height 8
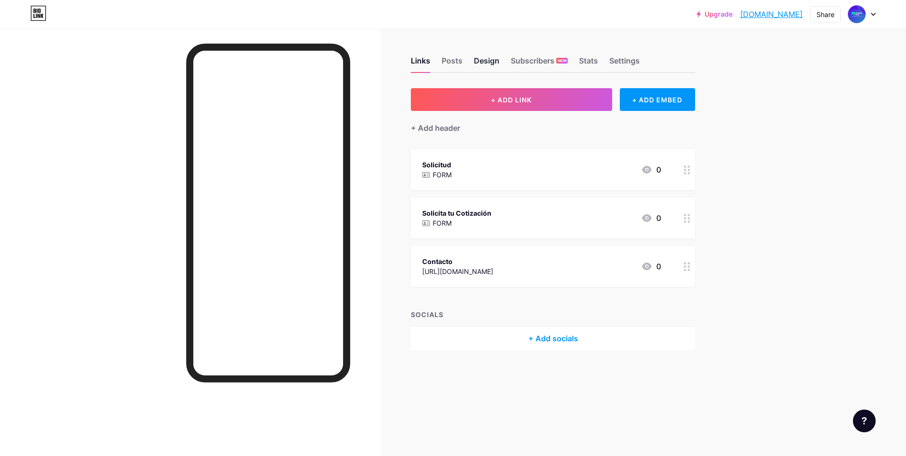
click at [487, 65] on div "Design" at bounding box center [487, 63] width 26 height 17
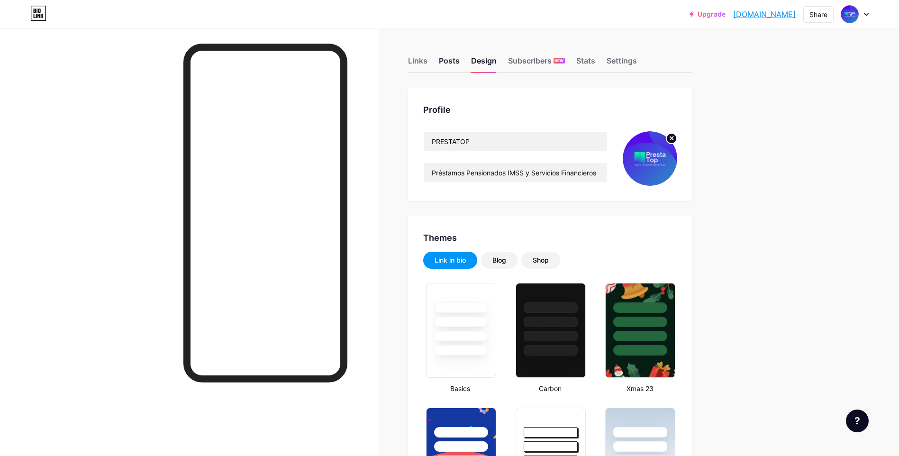
click at [457, 64] on div "Posts" at bounding box center [449, 63] width 21 height 17
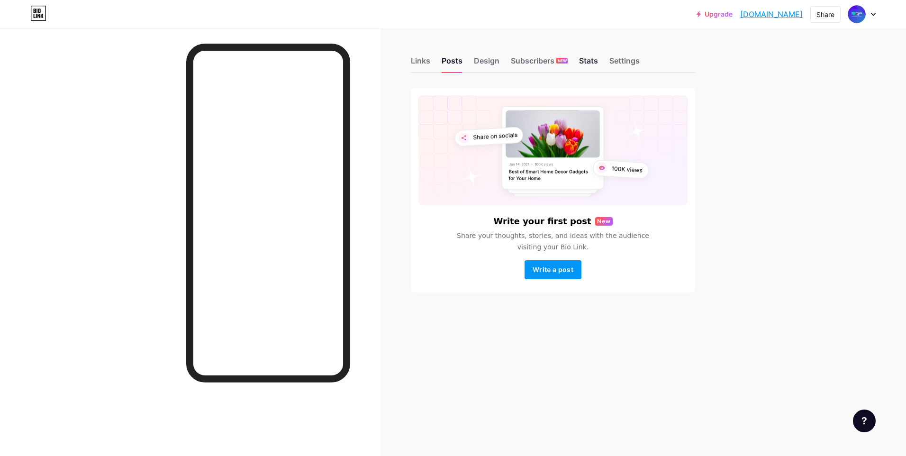
click at [589, 65] on div "Stats" at bounding box center [588, 63] width 19 height 17
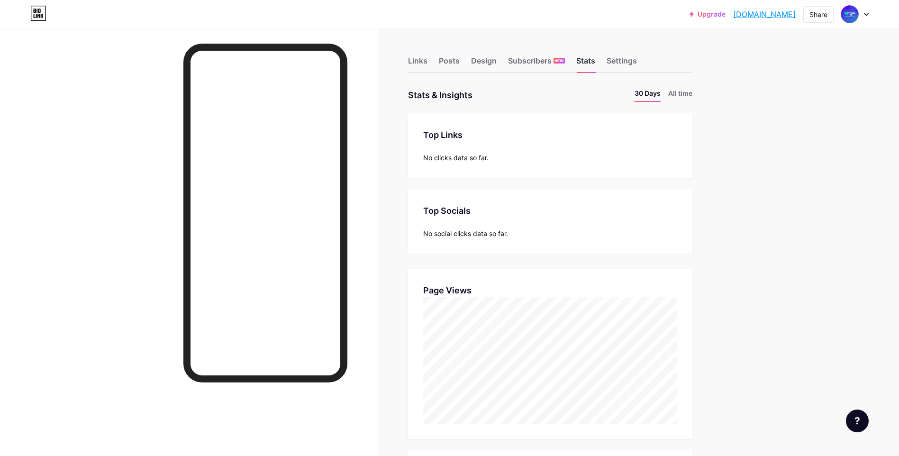
scroll to position [456, 899]
click at [624, 65] on div "Settings" at bounding box center [622, 63] width 30 height 17
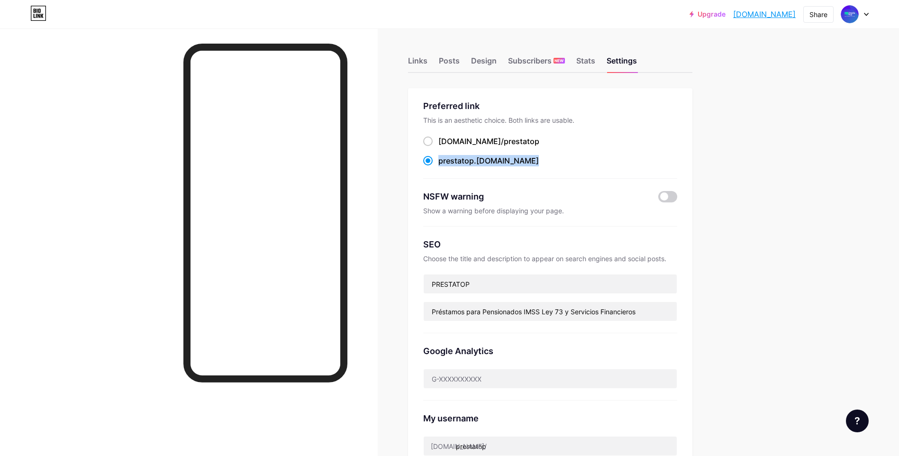
drag, startPoint x: 505, startPoint y: 159, endPoint x: 440, endPoint y: 164, distance: 65.1
click at [440, 164] on div "prestatop .bio.link" at bounding box center [550, 161] width 254 height 12
copy label "prestatop .bio.link"
click at [598, 62] on div "Links Posts Design Subscribers NEW Stats Settings" at bounding box center [550, 56] width 284 height 33
click at [595, 63] on div "Stats" at bounding box center [585, 63] width 19 height 17
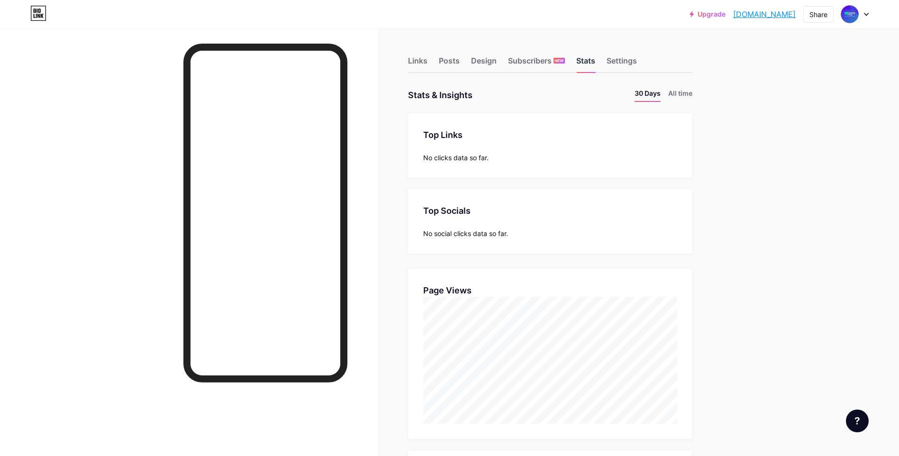
scroll to position [456, 899]
click at [423, 62] on div "Links" at bounding box center [417, 63] width 19 height 17
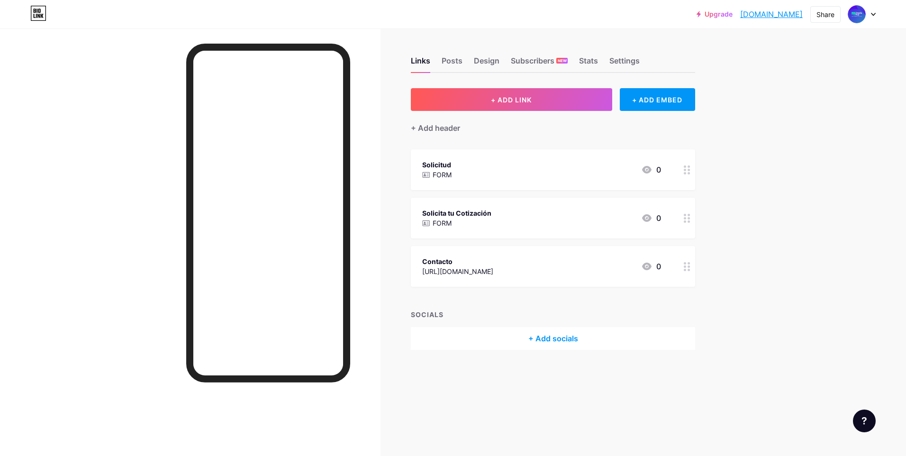
click at [875, 15] on icon at bounding box center [873, 14] width 5 height 3
click at [815, 104] on link "Account settings" at bounding box center [817, 108] width 118 height 26
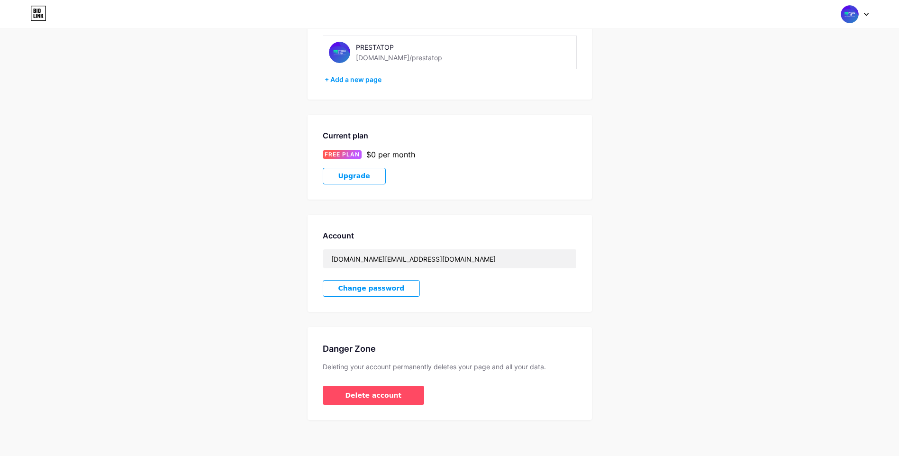
scroll to position [73, 0]
click at [861, 14] on div at bounding box center [854, 14] width 27 height 17
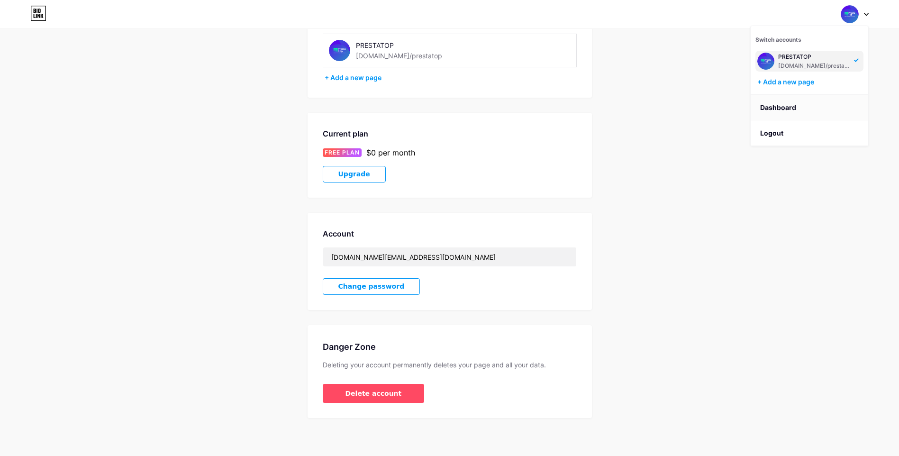
click at [793, 110] on link "Dashboard" at bounding box center [810, 108] width 118 height 26
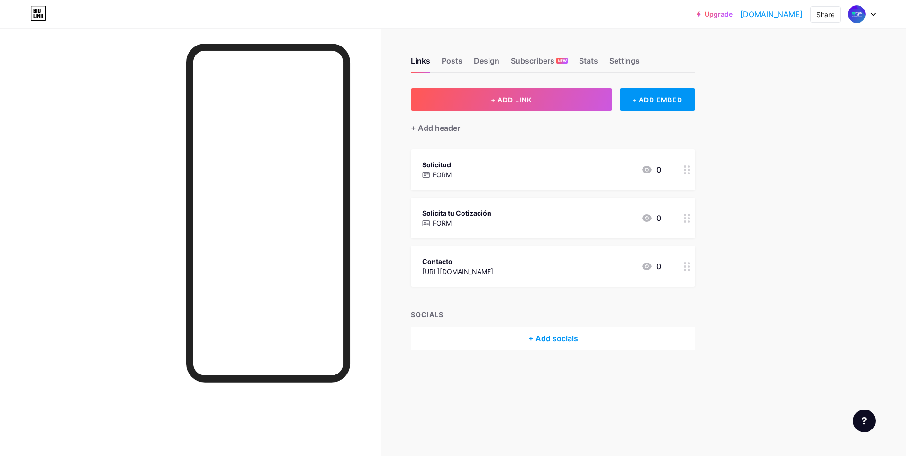
click at [119, 119] on div at bounding box center [190, 256] width 381 height 456
click at [433, 128] on div "+ Add header" at bounding box center [435, 127] width 49 height 11
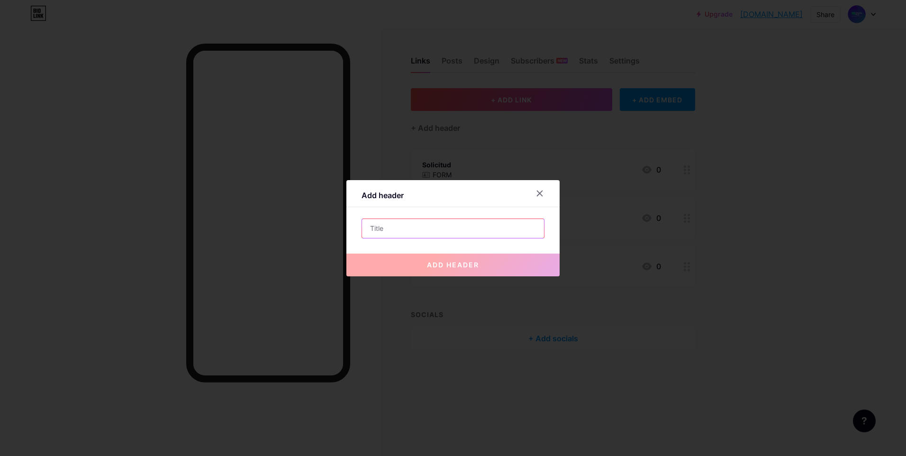
click at [420, 227] on input "text" at bounding box center [453, 228] width 182 height 19
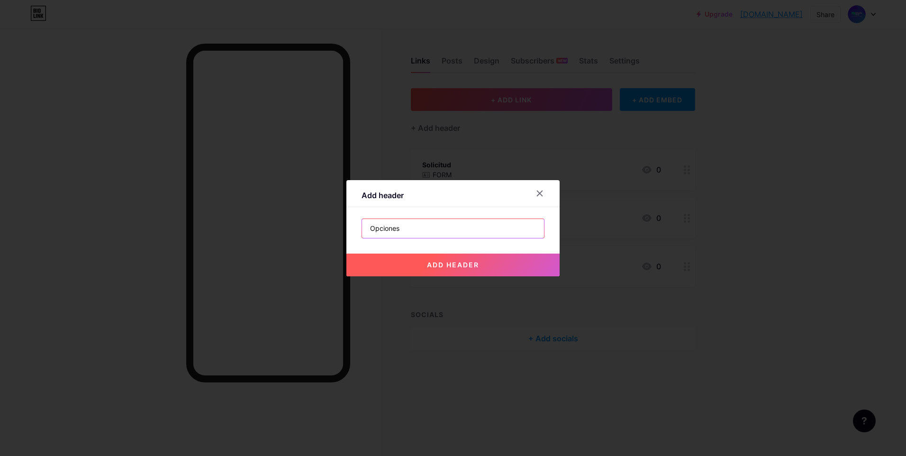
type input "Opciones"
click at [444, 271] on button "add header" at bounding box center [452, 265] width 213 height 23
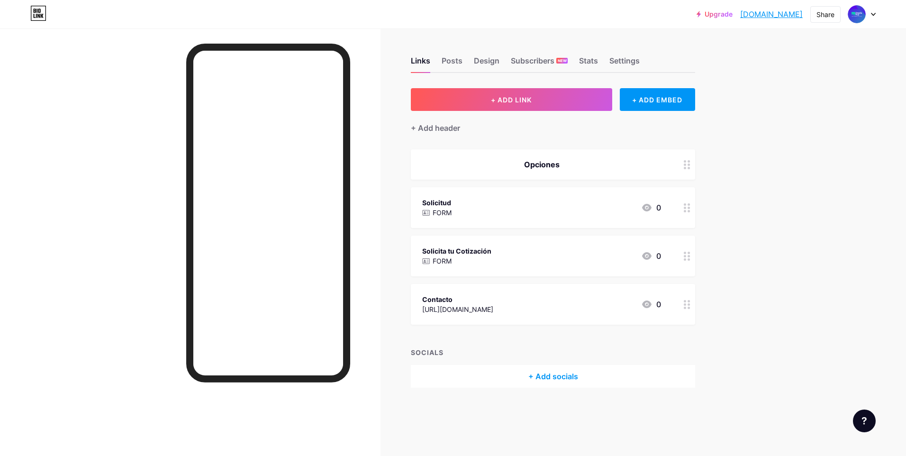
click at [690, 210] on circle at bounding box center [689, 211] width 2 height 2
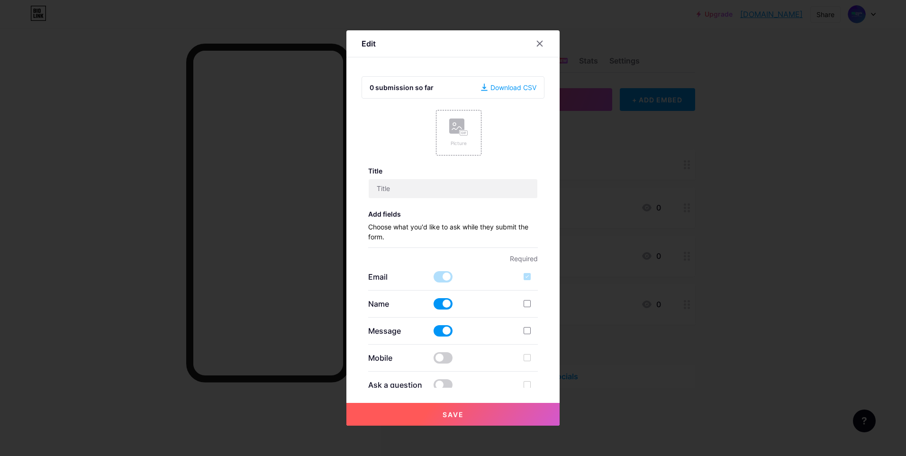
type input "Solicitud"
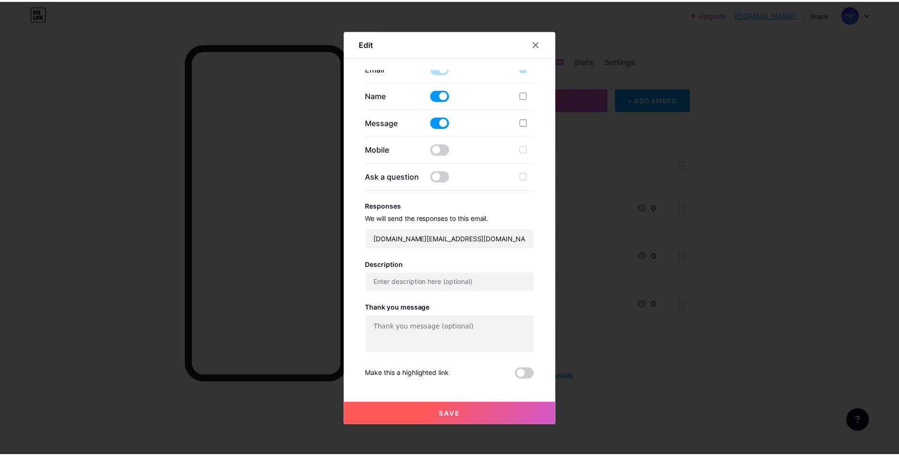
scroll to position [227, 0]
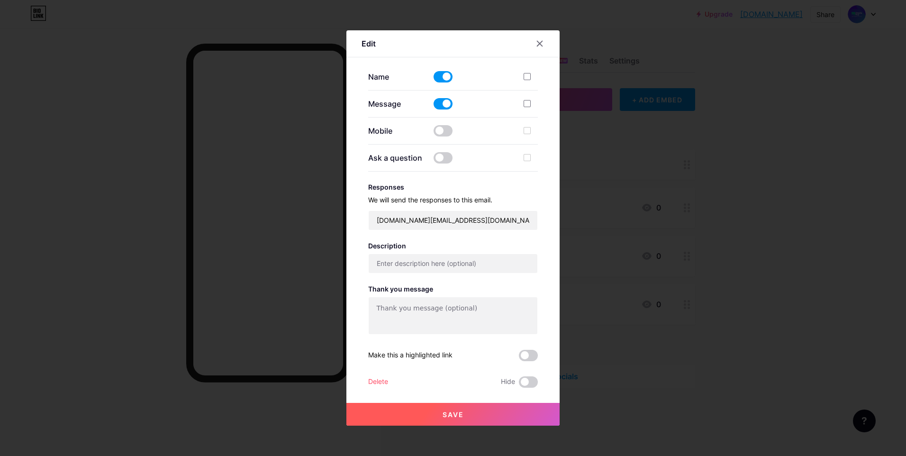
click at [374, 380] on div "Delete" at bounding box center [378, 381] width 20 height 11
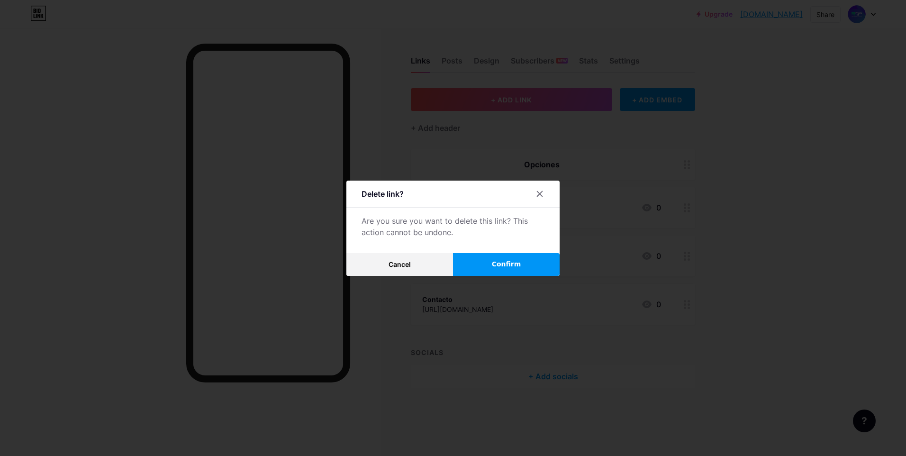
click at [510, 267] on span "Confirm" at bounding box center [506, 264] width 29 height 10
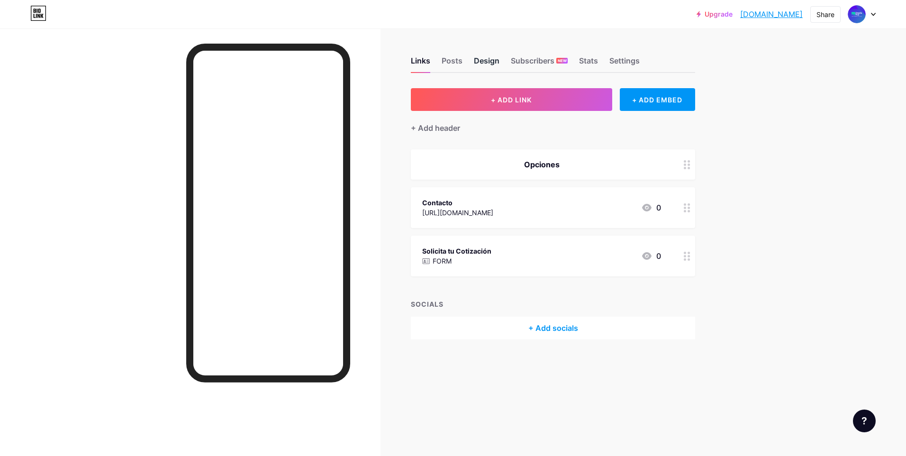
click at [497, 63] on div "Design" at bounding box center [487, 63] width 26 height 17
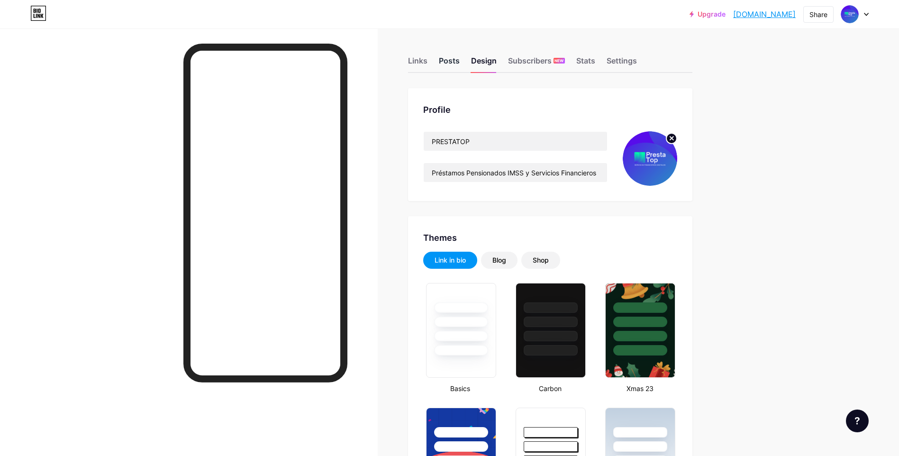
click at [451, 63] on div "Posts" at bounding box center [449, 63] width 21 height 17
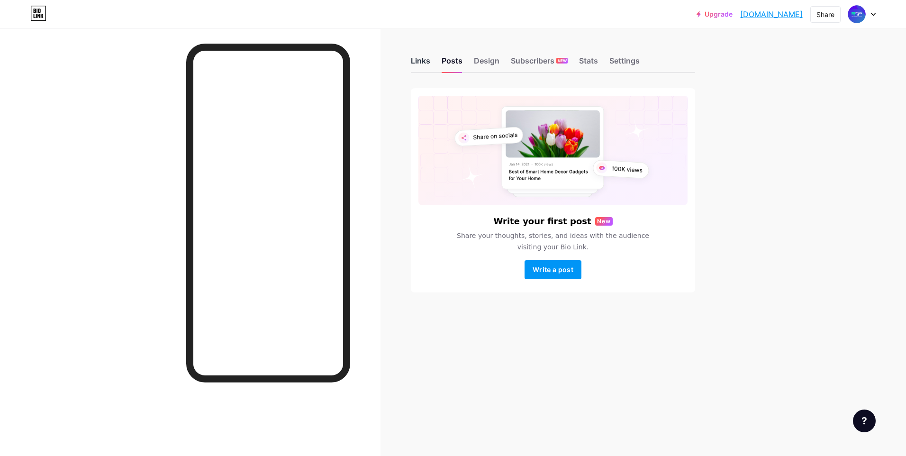
click at [423, 69] on div "Links" at bounding box center [420, 63] width 19 height 17
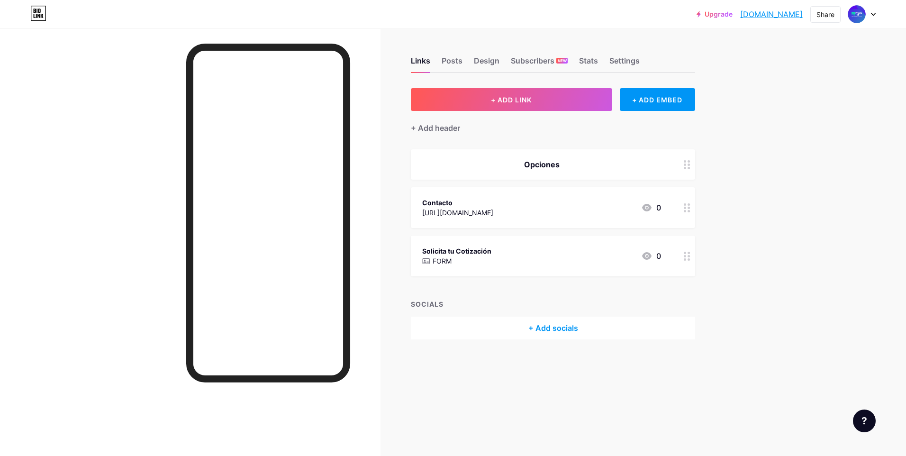
click at [553, 261] on div "Solicita tu Cotización FORM 0" at bounding box center [541, 256] width 239 height 22
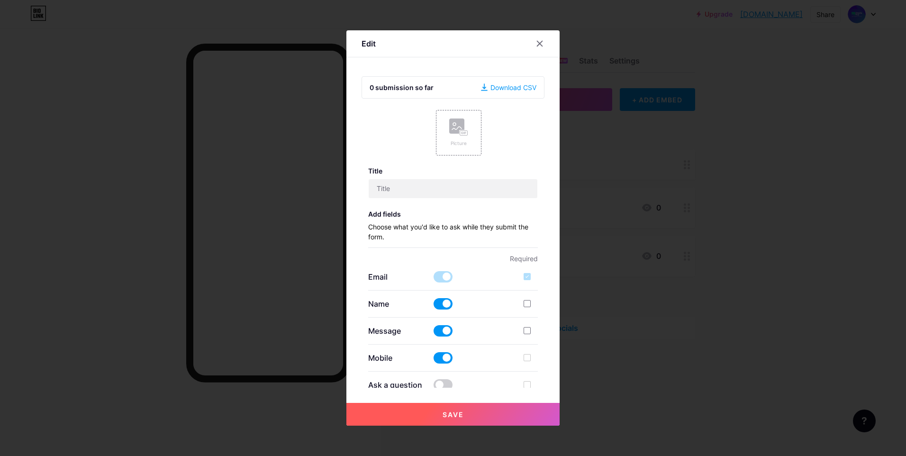
type input "Solicita tu Cotización"
type input "Solicitud de Cotización y Servicios PrestaTop"
type textarea "Gracias por responder, en breve nos pondremos en contacto contigo"
click at [471, 190] on input "Solicita tu Cotización" at bounding box center [453, 188] width 169 height 19
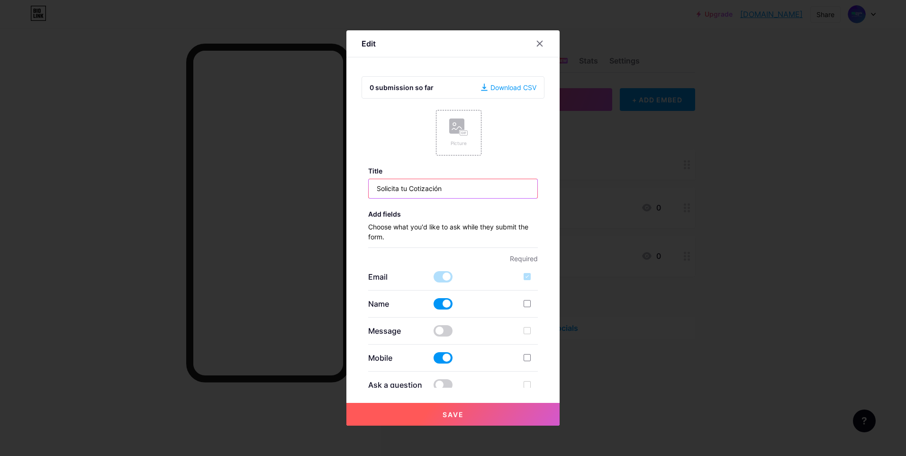
click at [471, 190] on input "Solicita tu Cotización" at bounding box center [453, 188] width 169 height 19
type input "Informes"
click at [470, 415] on button "Save" at bounding box center [452, 414] width 213 height 23
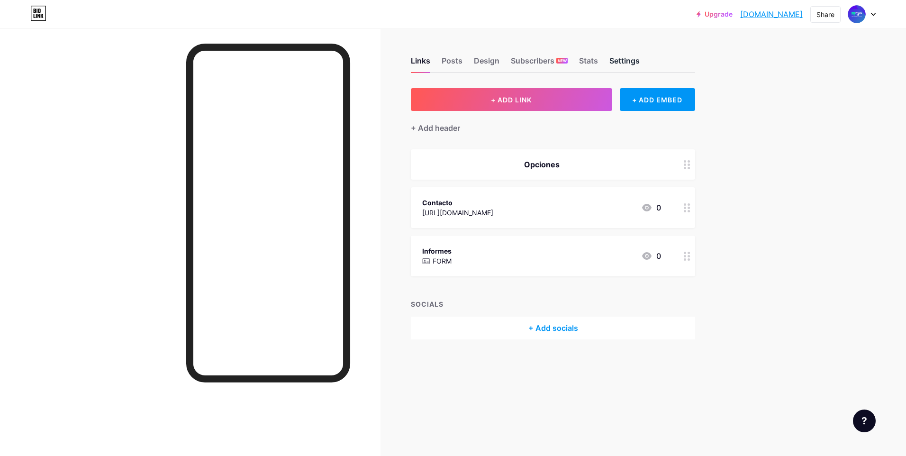
click at [634, 62] on div "Settings" at bounding box center [625, 63] width 30 height 17
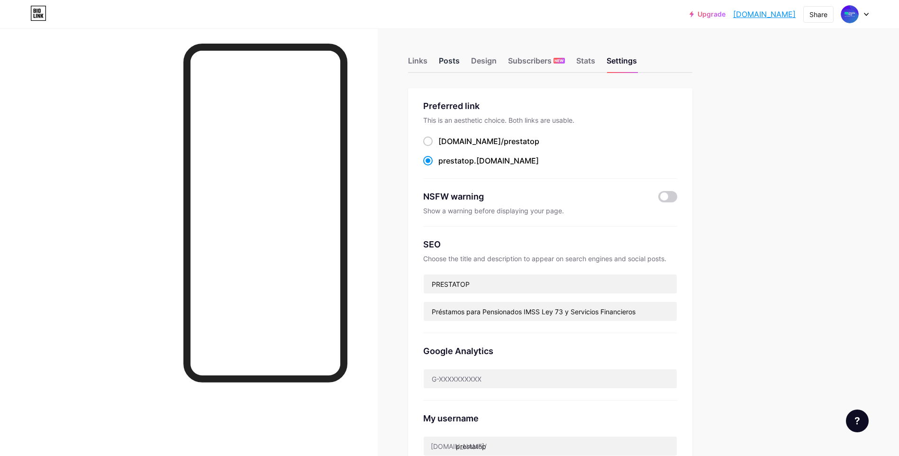
click at [459, 65] on div "Posts" at bounding box center [449, 63] width 21 height 17
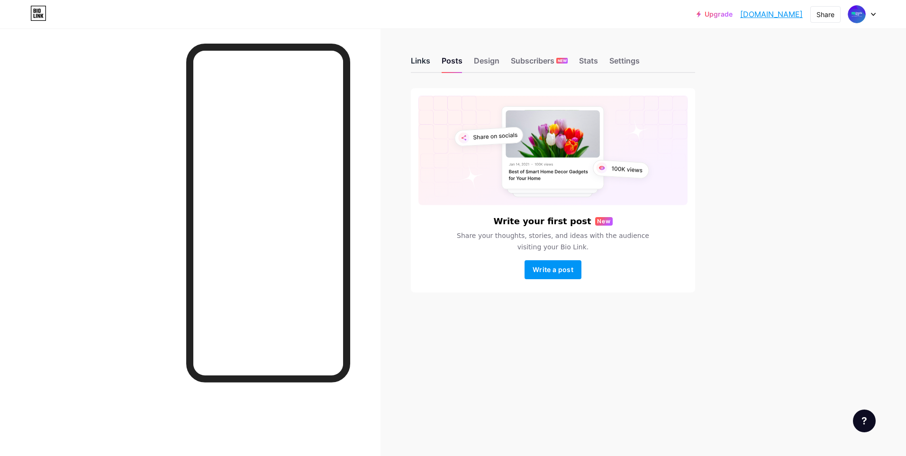
click at [425, 66] on div "Links" at bounding box center [420, 63] width 19 height 17
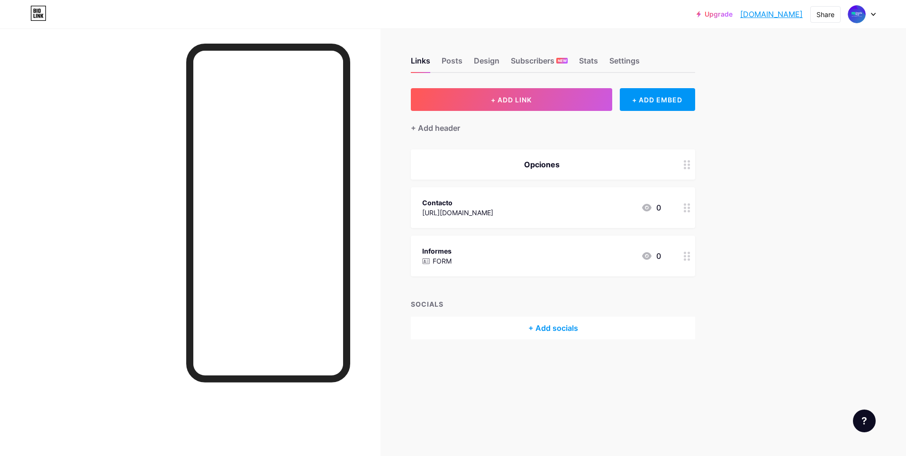
click at [562, 167] on div "Opciones" at bounding box center [541, 164] width 239 height 11
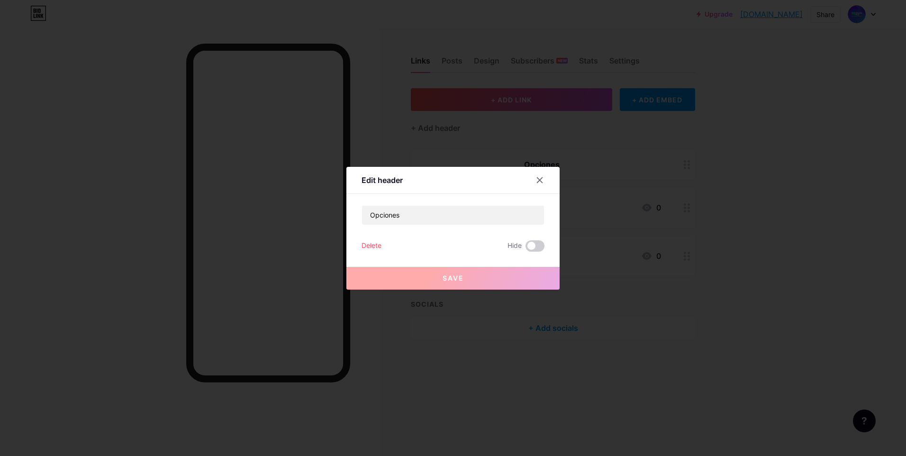
click at [740, 137] on div at bounding box center [453, 228] width 906 height 456
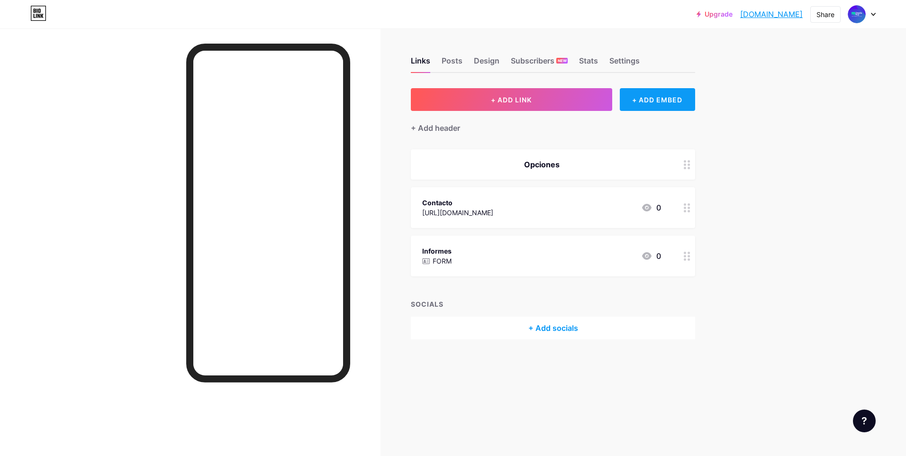
click at [668, 107] on div "+ ADD EMBED" at bounding box center [657, 99] width 75 height 23
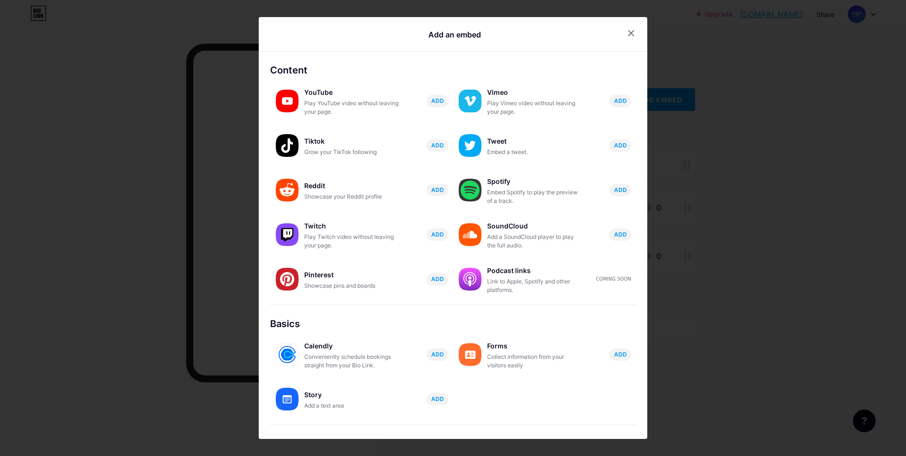
click at [774, 204] on div at bounding box center [453, 228] width 906 height 456
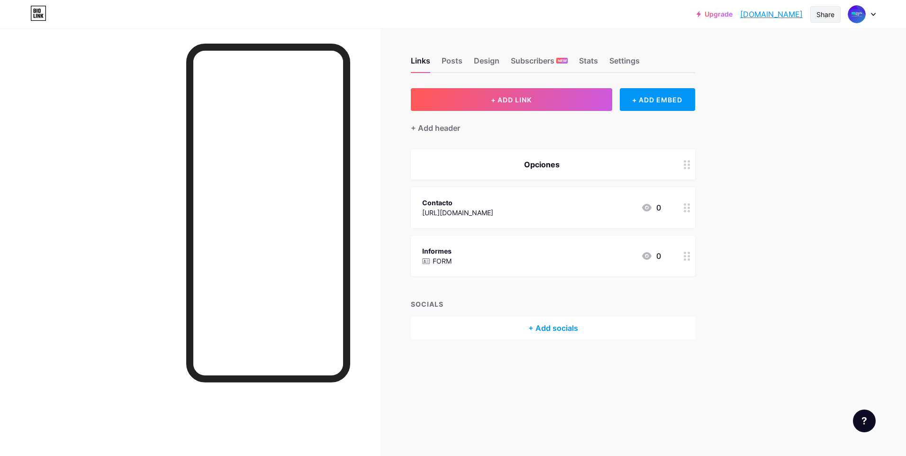
click at [825, 20] on div "Share" at bounding box center [826, 14] width 30 height 17
click at [807, 147] on div "Upgrade prestatop.bio.l... [DOMAIN_NAME] Share Copy link [DOMAIN_NAME] Get my Q…" at bounding box center [453, 228] width 906 height 456
click at [716, 17] on link "Upgrade" at bounding box center [715, 14] width 36 height 8
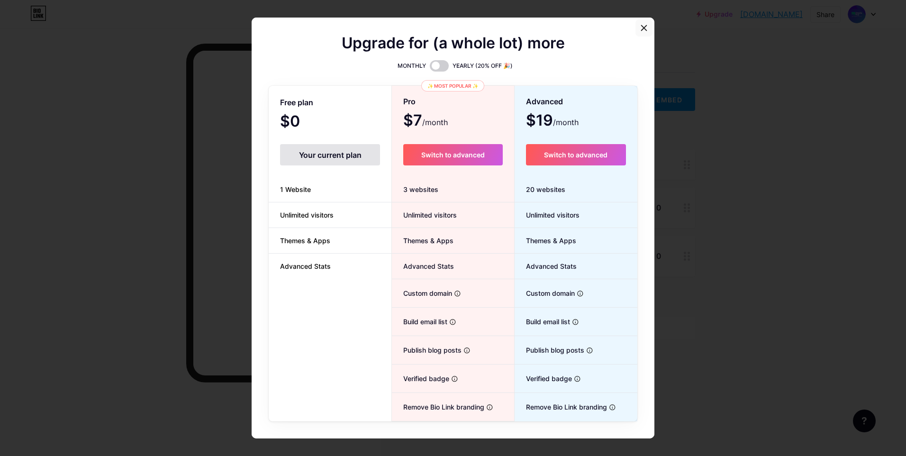
click at [646, 32] on div at bounding box center [644, 27] width 17 height 17
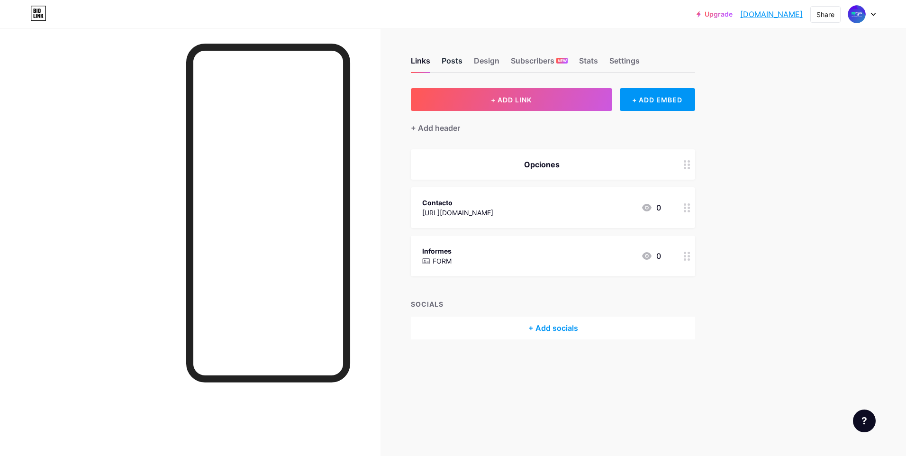
click at [455, 67] on div "Posts" at bounding box center [452, 63] width 21 height 17
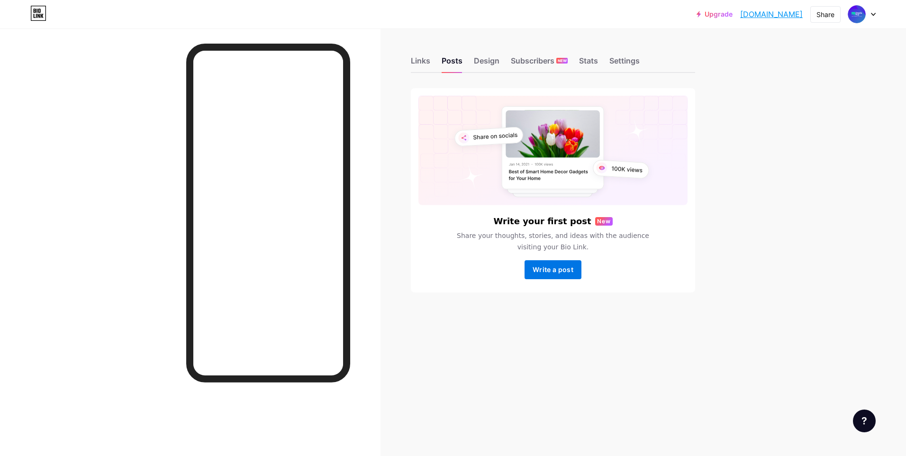
click at [574, 275] on button "Write a post" at bounding box center [553, 269] width 57 height 19
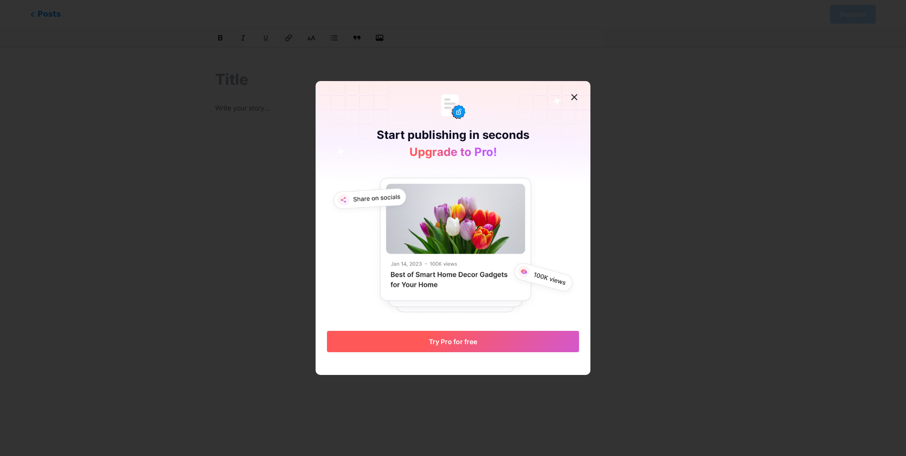
click at [474, 338] on span "Try Pro for free" at bounding box center [453, 341] width 48 height 8
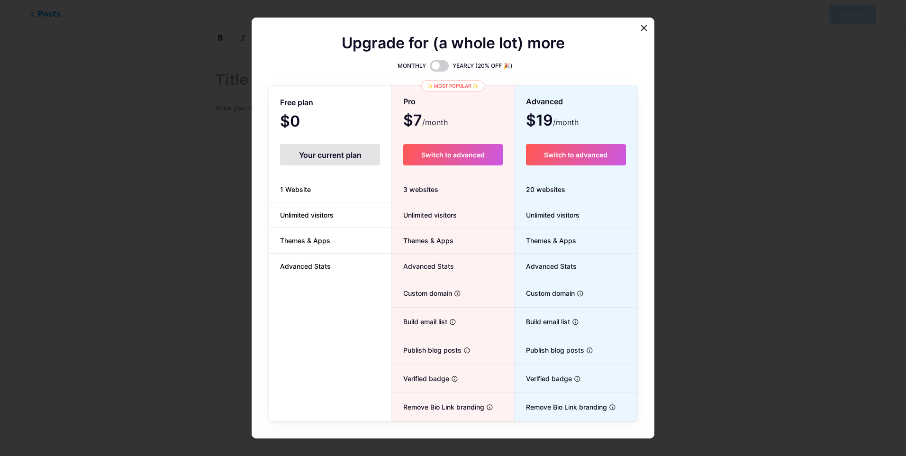
click at [353, 161] on div "Your current plan" at bounding box center [330, 154] width 100 height 21
click at [642, 31] on icon at bounding box center [644, 28] width 8 height 8
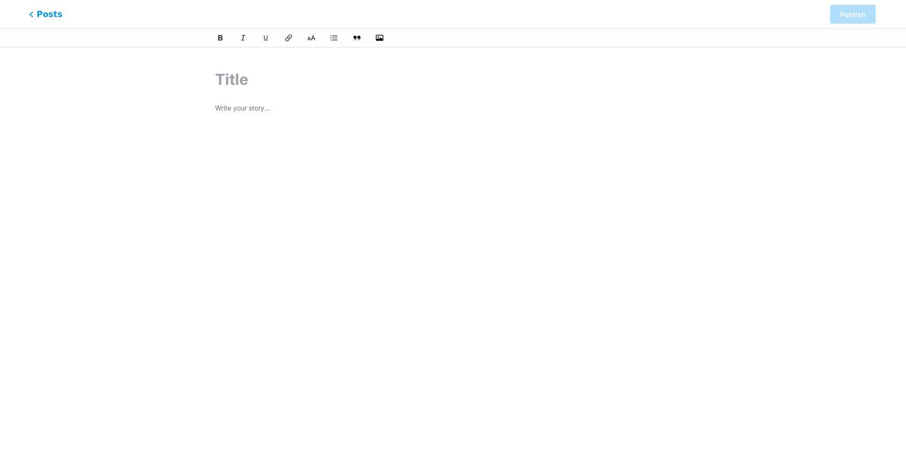
click at [50, 14] on span "Posts" at bounding box center [46, 14] width 34 height 12
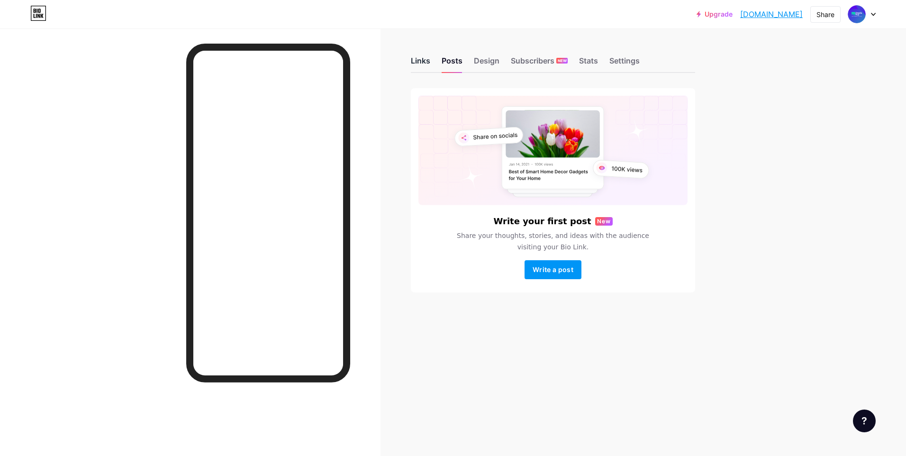
click at [428, 65] on div "Links" at bounding box center [420, 63] width 19 height 17
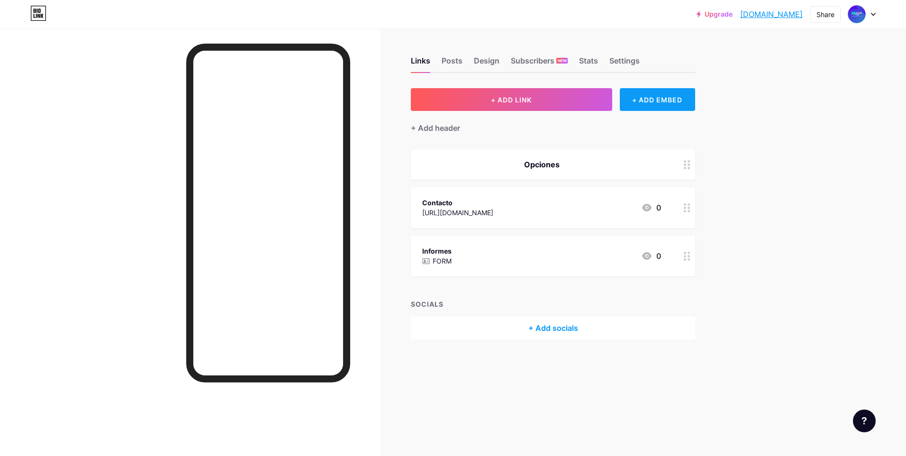
click at [650, 107] on div "+ ADD EMBED" at bounding box center [657, 99] width 75 height 23
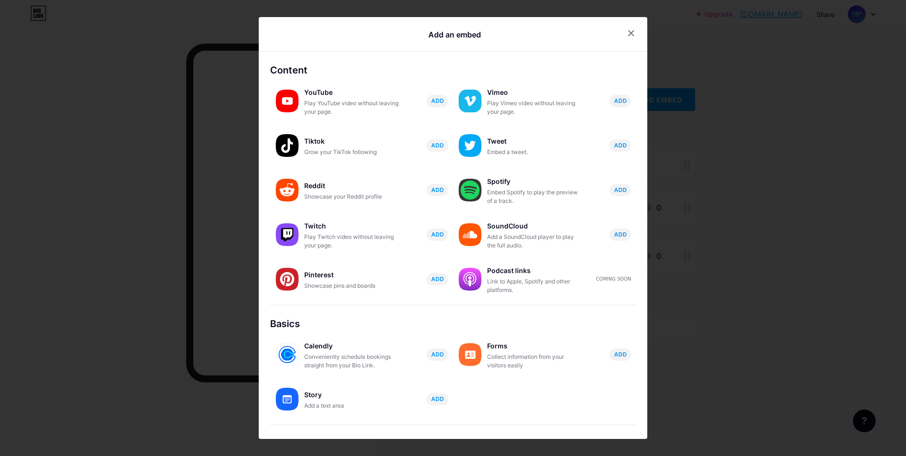
click at [717, 267] on div at bounding box center [453, 228] width 906 height 456
